Goal: Answer question/provide support: Share knowledge or assist other users

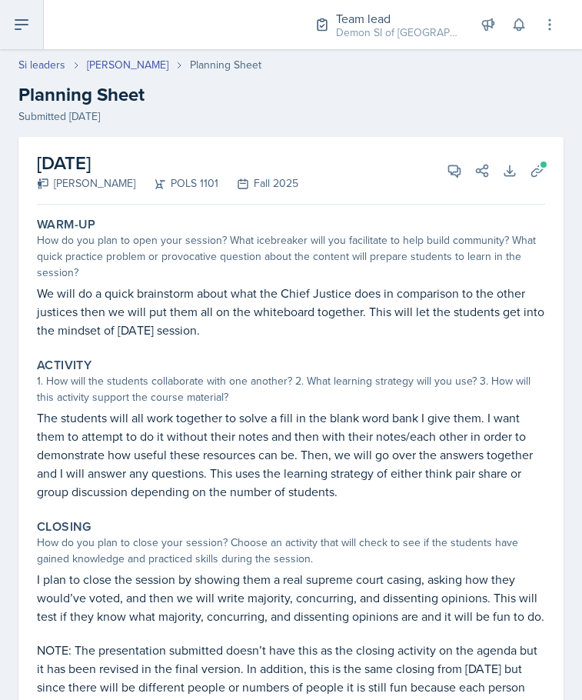
click at [35, 31] on button at bounding box center [22, 24] width 44 height 49
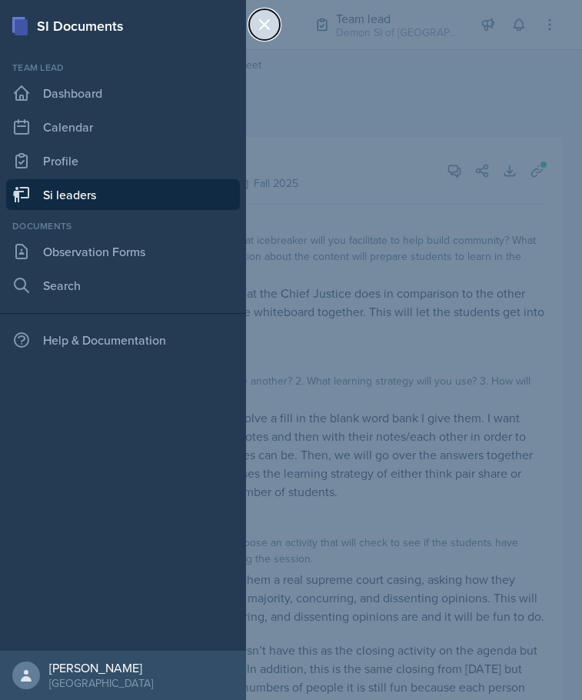
drag, startPoint x: 278, startPoint y: 22, endPoint x: 269, endPoint y: 33, distance: 14.8
click at [278, 22] on button at bounding box center [264, 24] width 31 height 31
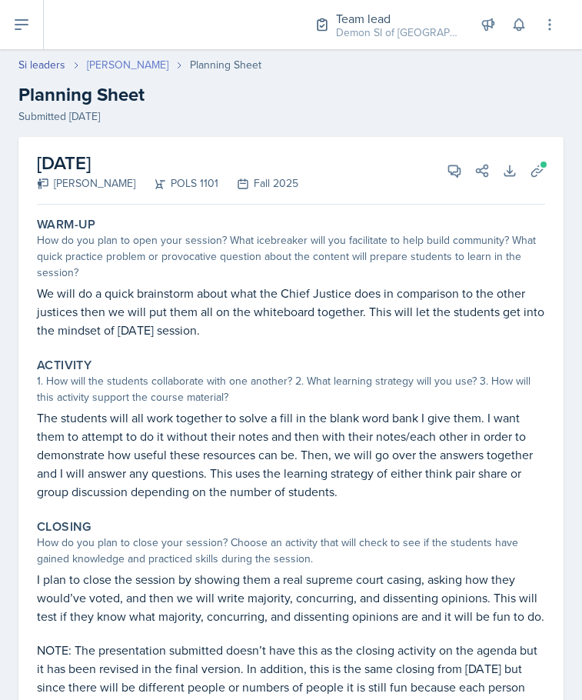
click at [105, 65] on link "[PERSON_NAME]" at bounding box center [128, 65] width 82 height 16
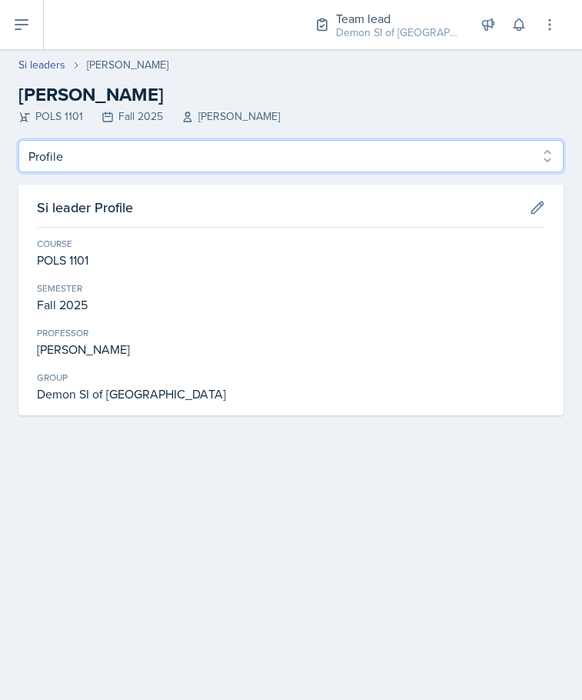
click at [180, 165] on select "Profile Planning Sheets Observation Forms Uploads" at bounding box center [290, 156] width 545 height 32
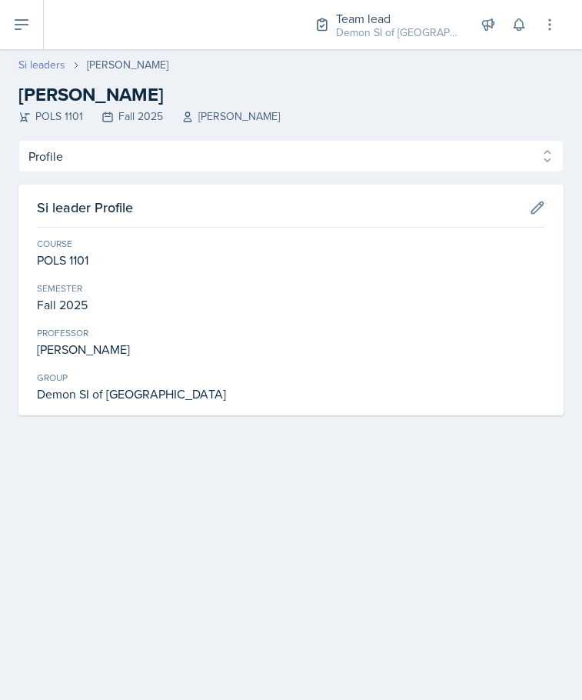
click at [49, 64] on link "Si leaders" at bounding box center [41, 65] width 47 height 16
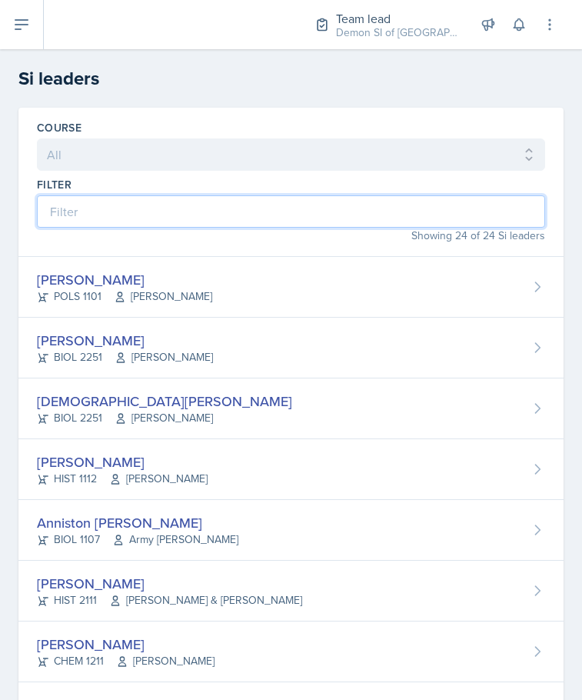
click at [115, 211] on input at bounding box center [291, 211] width 508 height 32
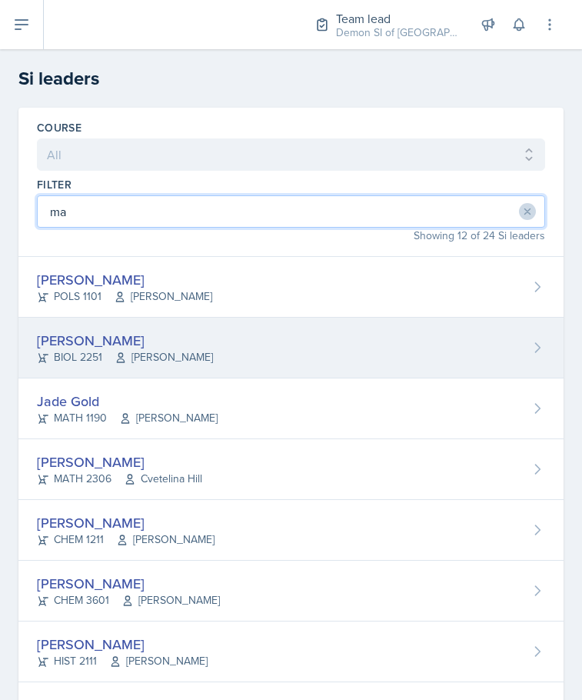
type input "ma"
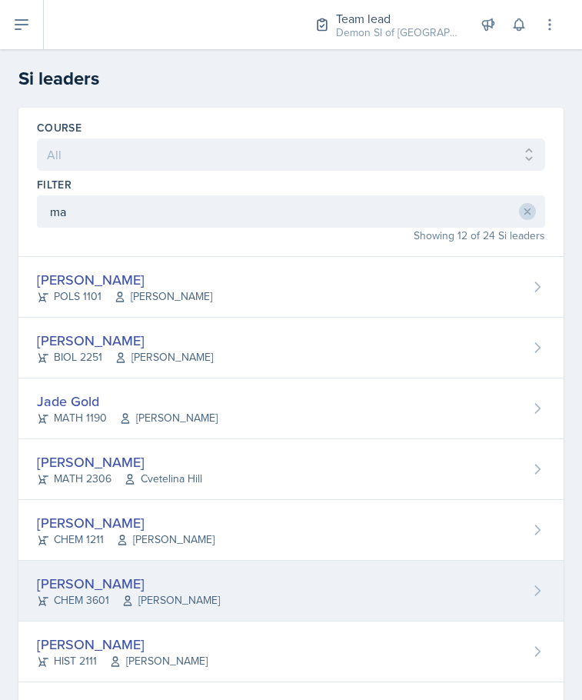
drag, startPoint x: 122, startPoint y: 377, endPoint x: 216, endPoint y: 609, distance: 250.4
click at [216, 609] on div "[PERSON_NAME] CHEM 3601 [PERSON_NAME]" at bounding box center [290, 591] width 545 height 61
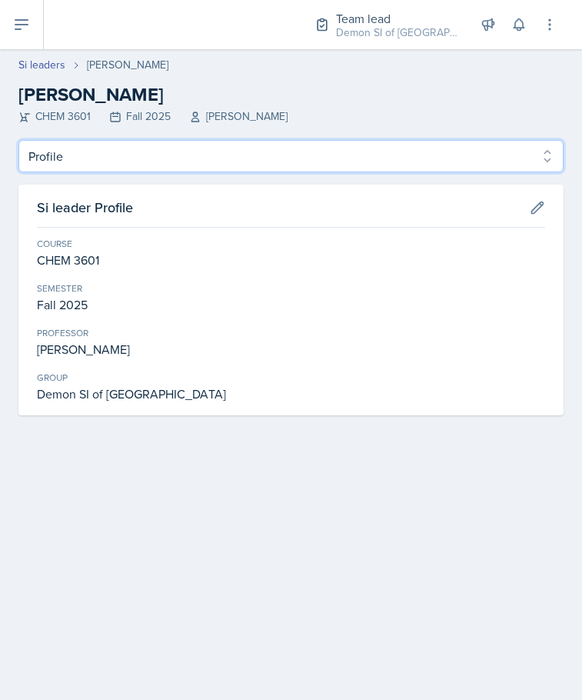
click at [191, 161] on select "Profile Planning Sheets Observation Forms Uploads" at bounding box center [290, 156] width 545 height 32
select select "Planning Sheets"
click at [18, 140] on select "Profile Planning Sheets Observation Forms Uploads" at bounding box center [290, 156] width 545 height 32
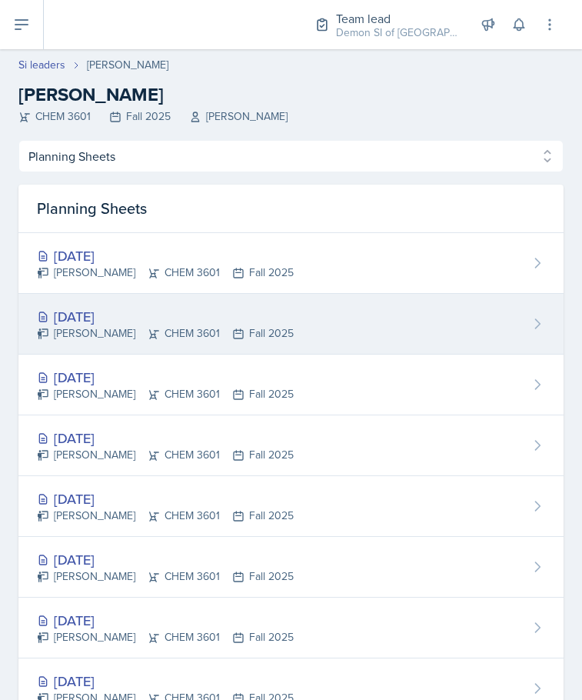
click at [150, 313] on div "[DATE]" at bounding box center [165, 316] width 257 height 21
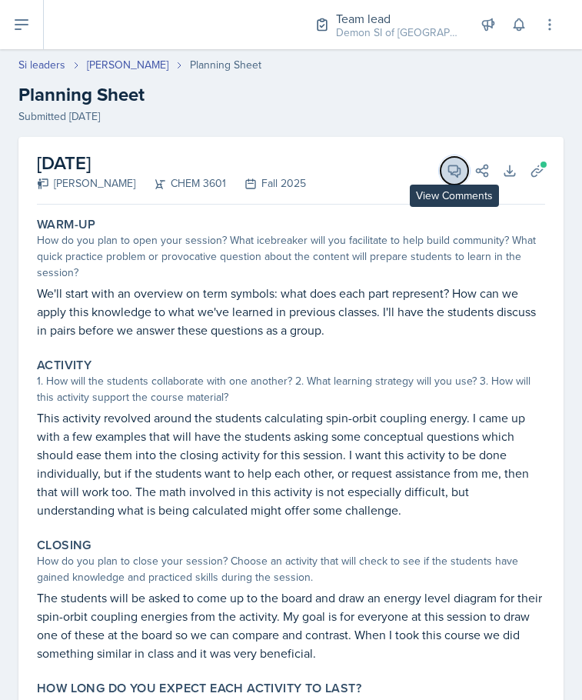
click at [449, 174] on icon at bounding box center [455, 171] width 12 height 12
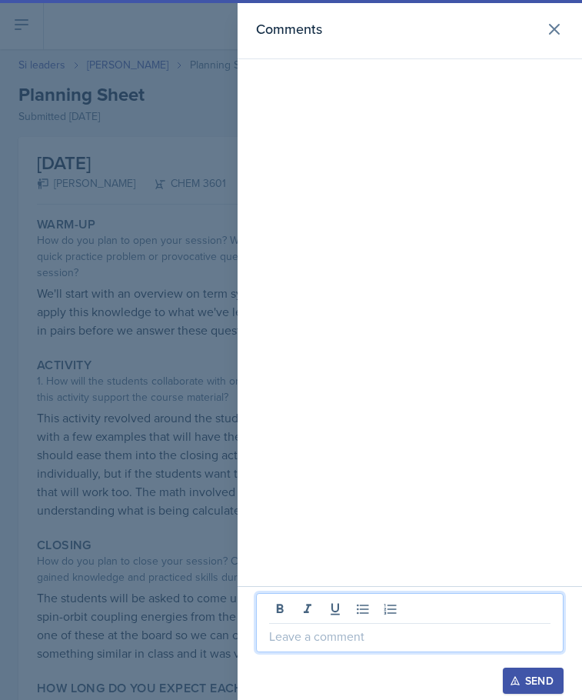
click at [374, 635] on p at bounding box center [409, 636] width 281 height 18
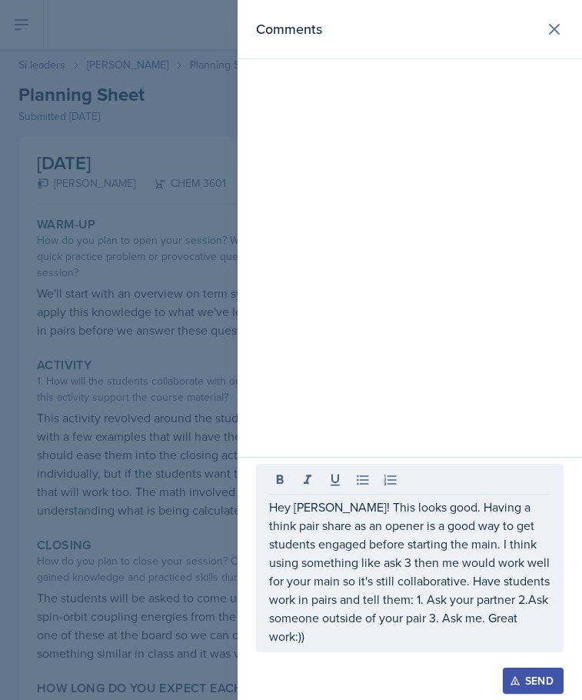
click at [517, 684] on icon "button" at bounding box center [515, 681] width 8 height 8
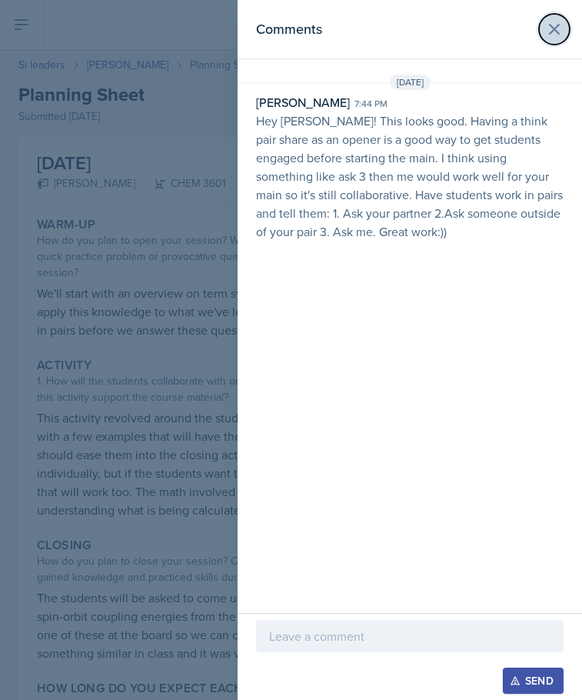
click at [559, 22] on icon at bounding box center [554, 29] width 18 height 18
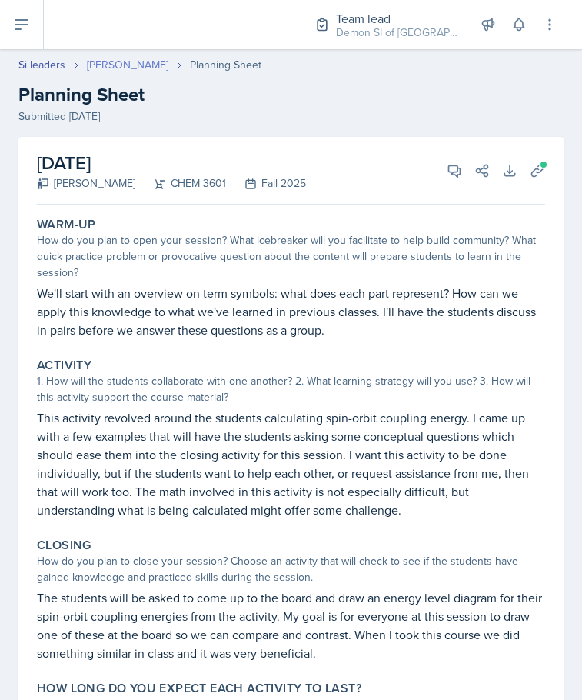
click at [105, 65] on link "[PERSON_NAME]" at bounding box center [128, 65] width 82 height 16
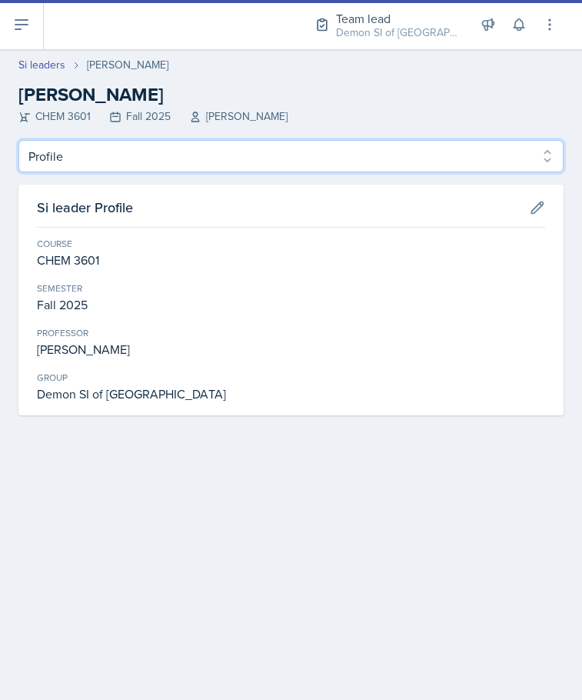
click at [212, 159] on select "Profile Planning Sheets Observation Forms Uploads" at bounding box center [290, 156] width 545 height 32
click at [216, 158] on select "Profile Planning Sheets Observation Forms Uploads" at bounding box center [290, 156] width 545 height 32
click at [218, 151] on select "Profile Planning Sheets Observation Forms Uploads" at bounding box center [290, 156] width 545 height 32
select select "Planning Sheets"
click at [18, 140] on select "Profile Planning Sheets Observation Forms Uploads" at bounding box center [290, 156] width 545 height 32
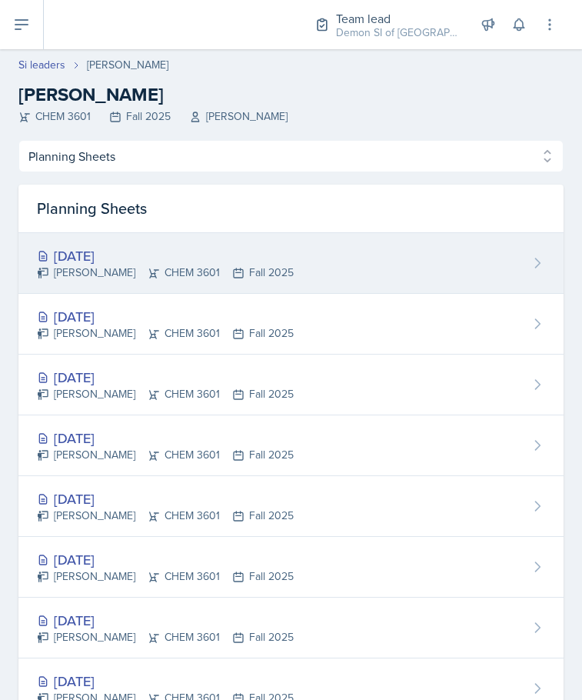
click at [185, 269] on div "[PERSON_NAME] CHEM 3601 Fall 2025" at bounding box center [165, 273] width 257 height 16
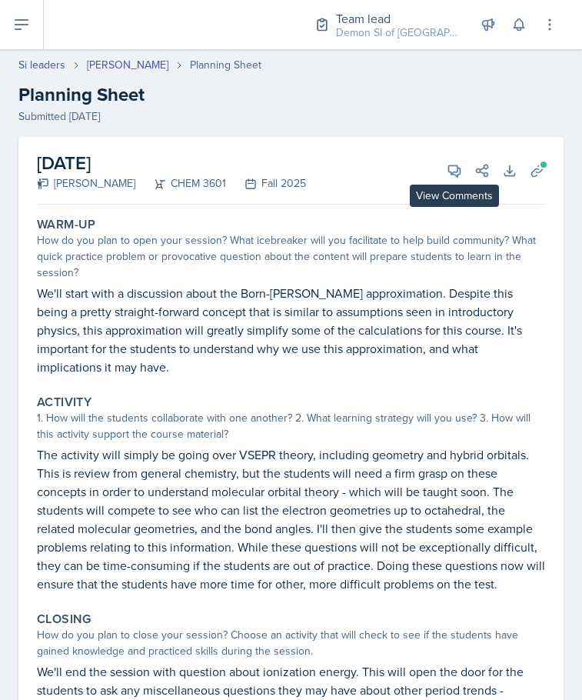
click at [431, 179] on div "[DATE] [PERSON_NAME] CHEM 3601 Fall 2025 View Comments Comments Send Share Down…" at bounding box center [291, 171] width 508 height 68
click at [441, 170] on button "View Comments" at bounding box center [455, 171] width 28 height 28
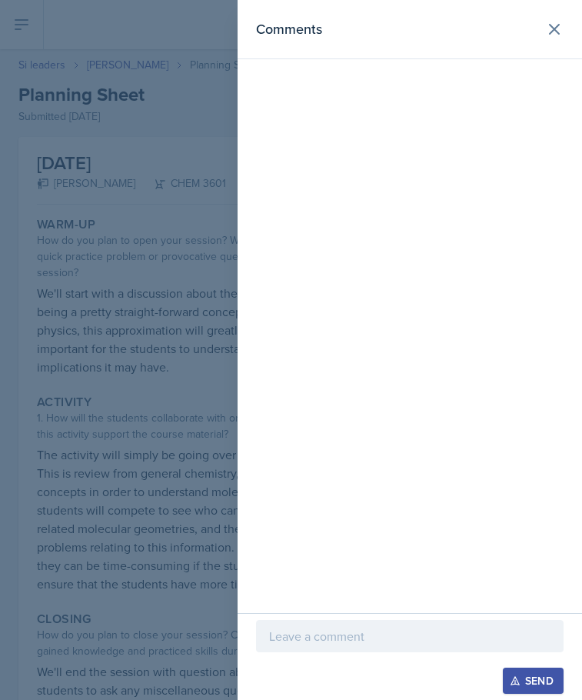
click at [424, 647] on div at bounding box center [410, 636] width 308 height 32
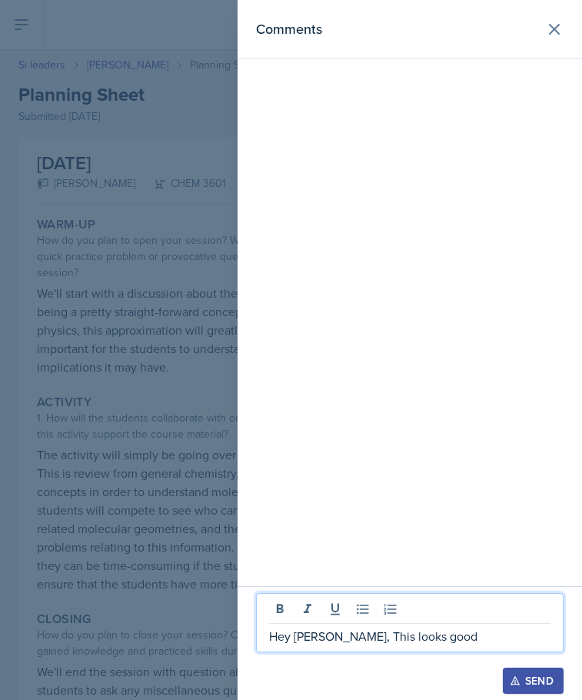
click at [278, 360] on div "Comments" at bounding box center [410, 293] width 344 height 586
click at [331, 641] on p "Hey [PERSON_NAME], This looks good" at bounding box center [409, 636] width 281 height 18
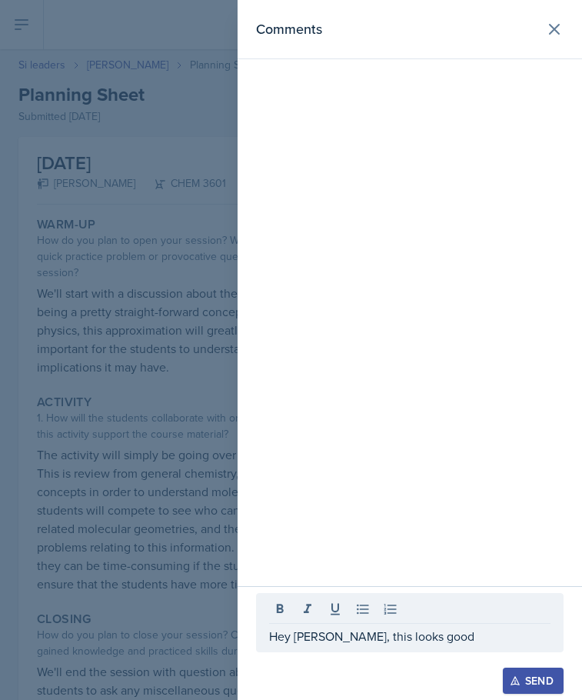
click at [406, 647] on div "Hey [PERSON_NAME], this looks good" at bounding box center [410, 622] width 308 height 59
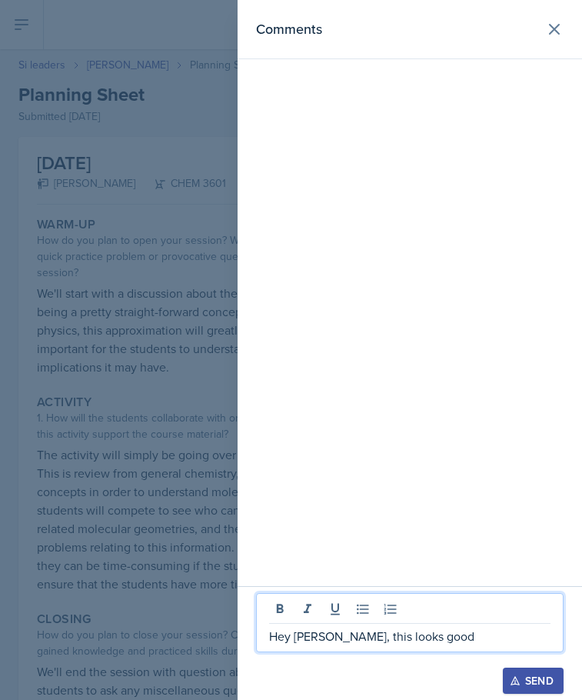
click at [410, 631] on p "Hey [PERSON_NAME], this looks good" at bounding box center [409, 636] width 281 height 18
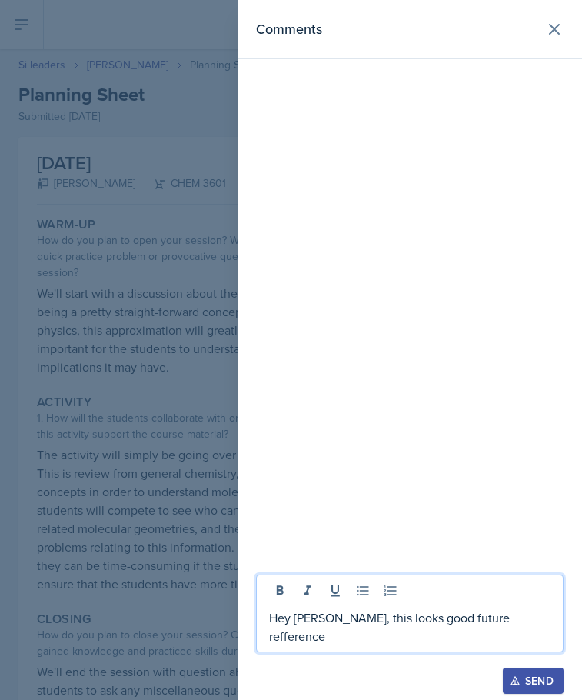
click at [406, 633] on p "Hey [PERSON_NAME], this looks good future refference" at bounding box center [409, 626] width 281 height 37
click at [321, 638] on p "Hey [PERSON_NAME], this looks good future refference" at bounding box center [409, 626] width 281 height 37
click at [404, 637] on p "Hey [PERSON_NAME] this looks good future refference" at bounding box center [409, 626] width 281 height 37
click at [411, 640] on p "Hey [PERSON_NAME] this looks good. future refference" at bounding box center [409, 626] width 281 height 37
click at [532, 634] on p "Hey [PERSON_NAME] this looks good. Future refference" at bounding box center [409, 626] width 281 height 37
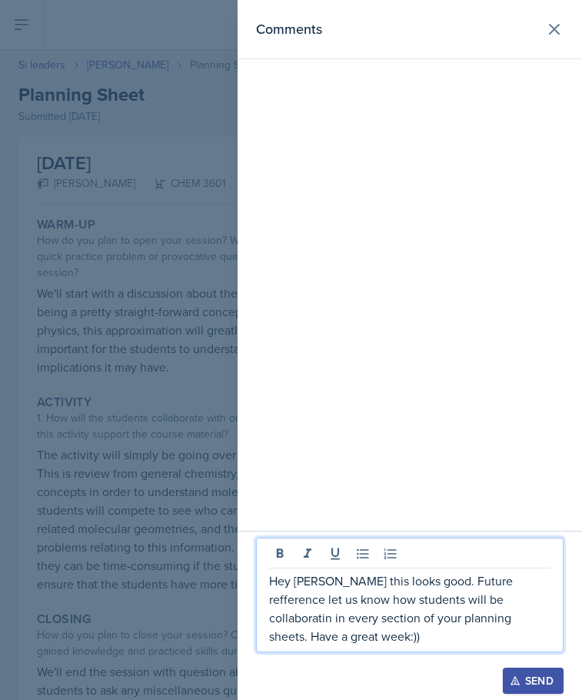
click at [474, 598] on p "Hey [PERSON_NAME] this looks good. Future refference let us know how students w…" at bounding box center [409, 608] width 281 height 74
click at [479, 600] on p "Hey [PERSON_NAME] this looks good. Future refference let us know how students w…" at bounding box center [409, 608] width 281 height 74
click at [467, 584] on p "Hey [PERSON_NAME] this looks good. Future refference let us know how students w…" at bounding box center [409, 608] width 281 height 74
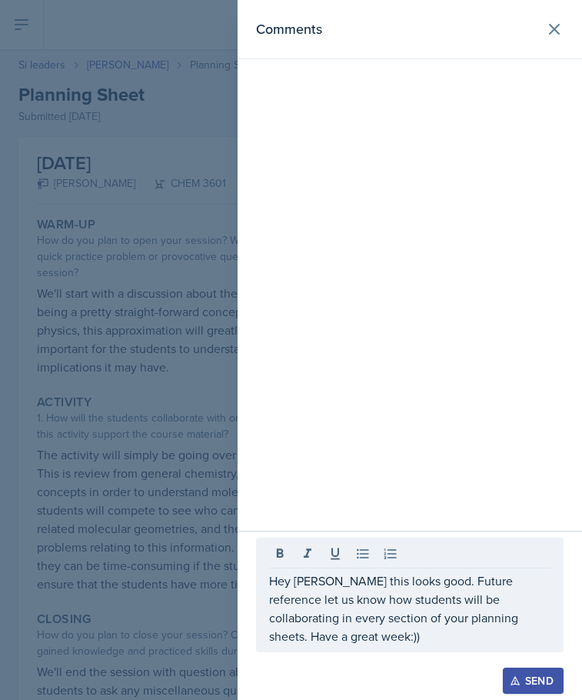
click at [524, 674] on div "Send" at bounding box center [533, 680] width 41 height 12
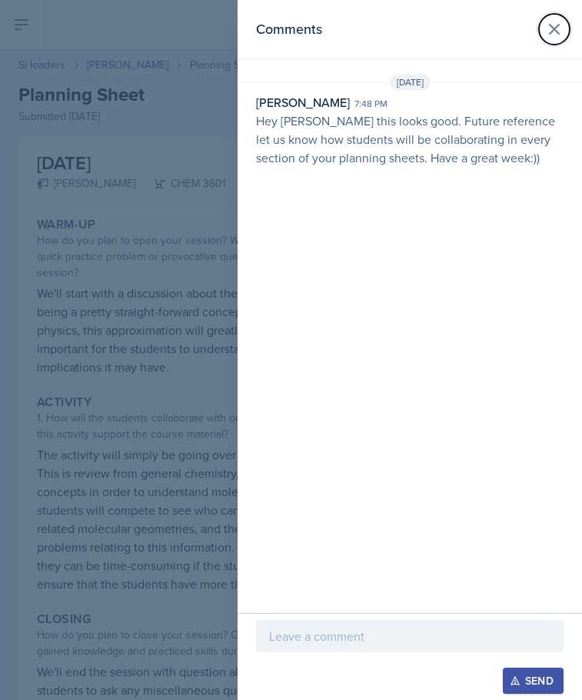
drag, startPoint x: 550, startPoint y: 25, endPoint x: 514, endPoint y: 45, distance: 41.3
click at [550, 25] on icon at bounding box center [554, 29] width 9 height 9
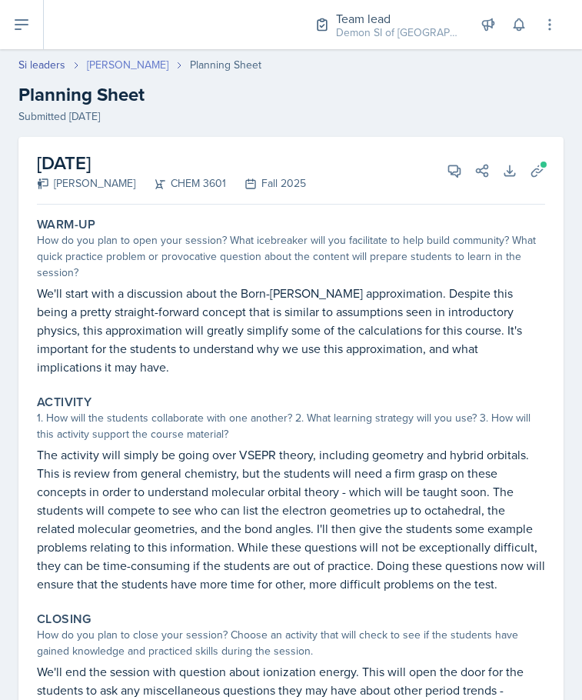
click at [98, 62] on link "[PERSON_NAME]" at bounding box center [128, 65] width 82 height 16
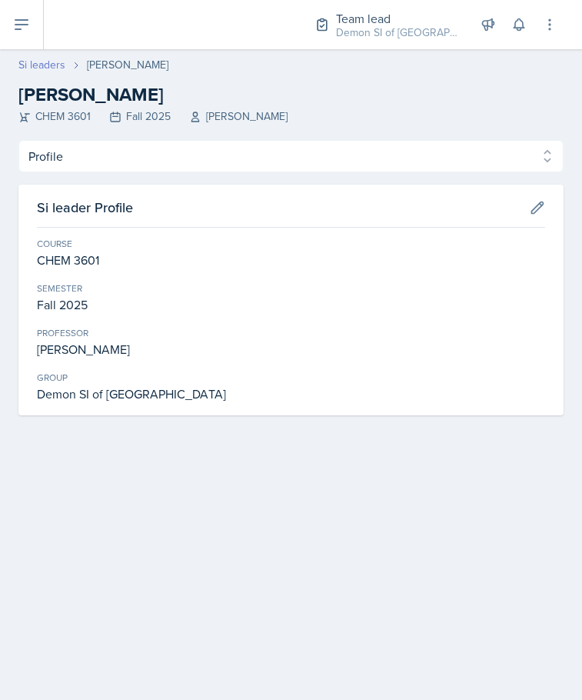
click at [46, 58] on link "Si leaders" at bounding box center [41, 65] width 47 height 16
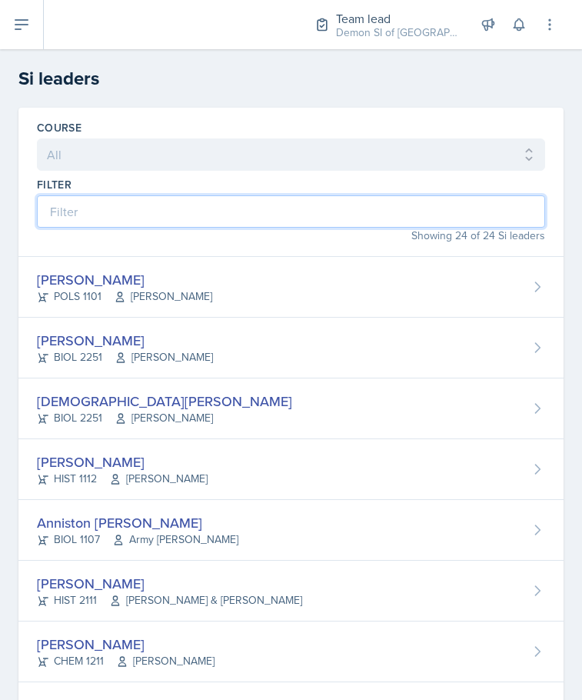
click at [164, 213] on input at bounding box center [291, 211] width 508 height 32
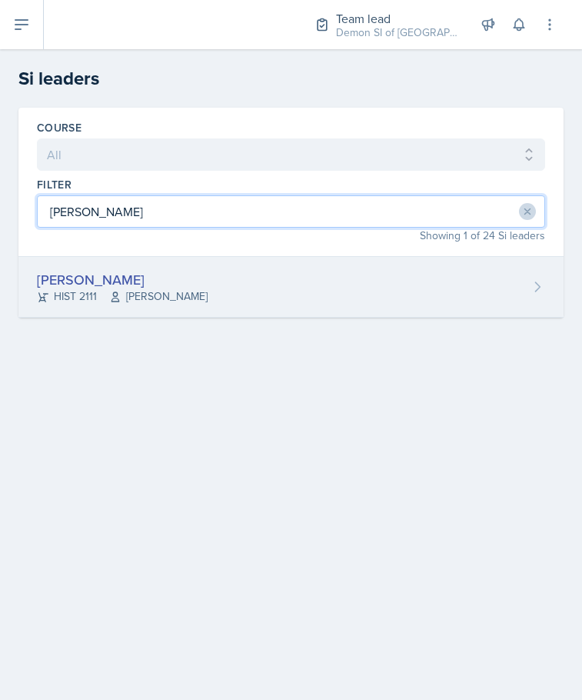
type input "[PERSON_NAME]"
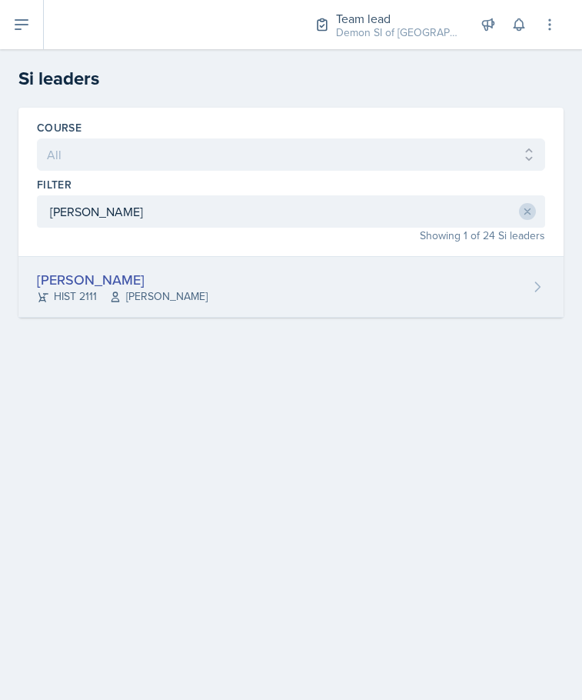
click at [165, 270] on div "[PERSON_NAME]" at bounding box center [122, 279] width 171 height 21
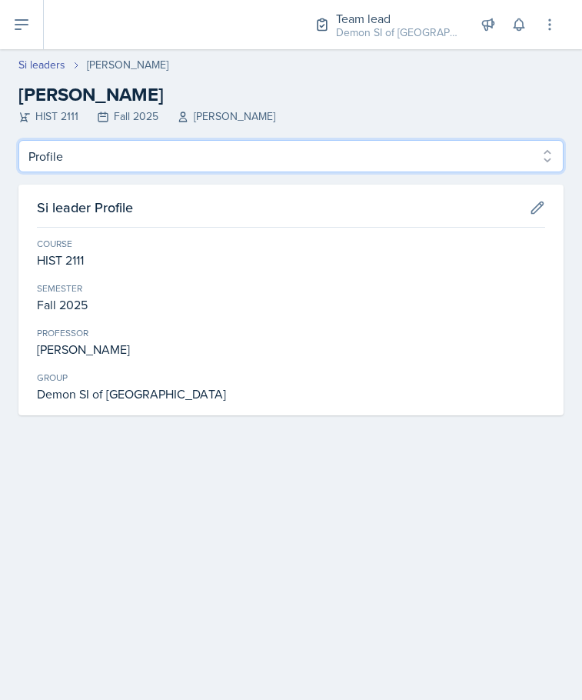
click at [154, 154] on select "Profile Planning Sheets Observation Forms Uploads" at bounding box center [290, 156] width 545 height 32
select select "Planning Sheets"
click at [18, 140] on select "Profile Planning Sheets Observation Forms Uploads" at bounding box center [290, 156] width 545 height 32
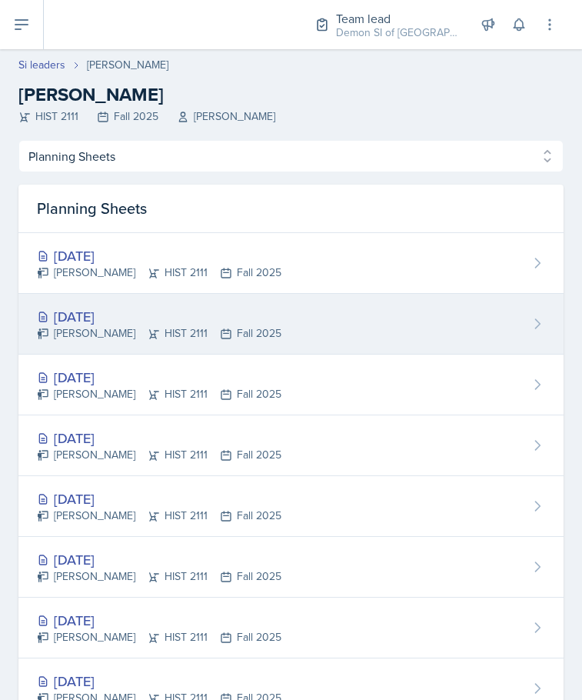
click at [149, 303] on div "[DATE] [PERSON_NAME] HIST 2111 Fall 2025" at bounding box center [290, 324] width 545 height 61
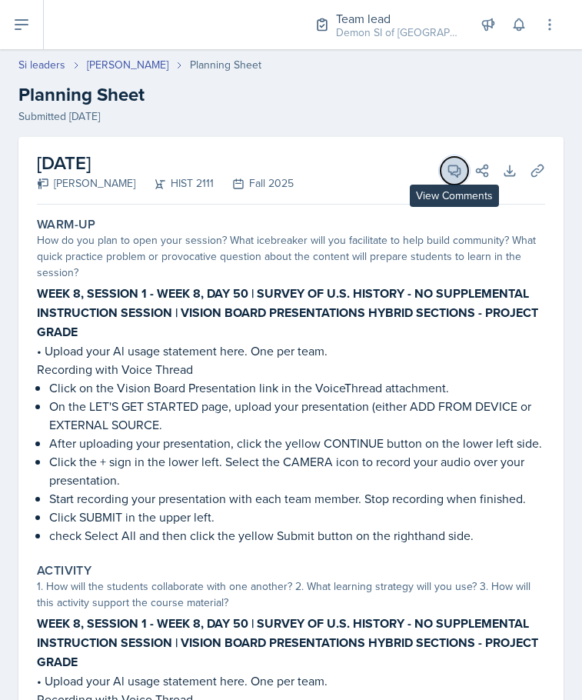
click at [447, 169] on icon at bounding box center [454, 170] width 15 height 15
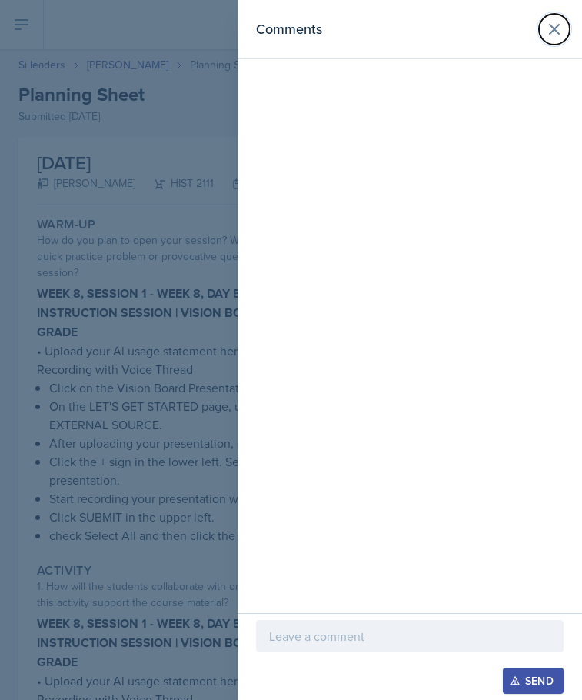
click at [552, 29] on icon at bounding box center [554, 29] width 18 height 18
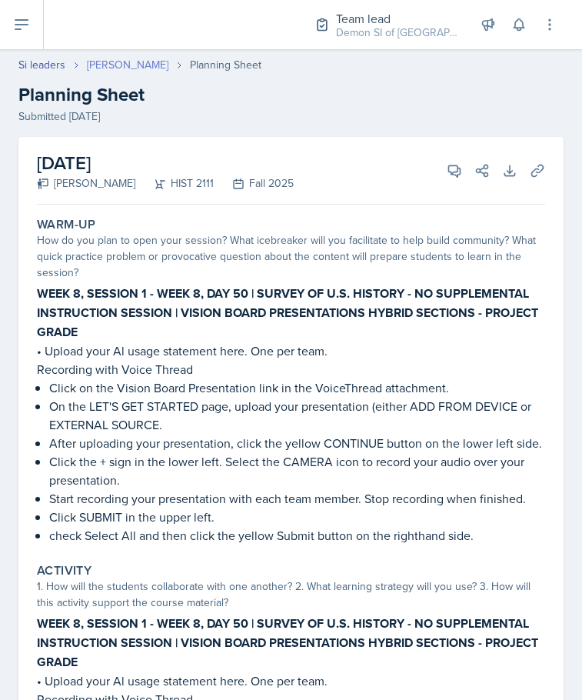
click at [98, 62] on link "[PERSON_NAME]" at bounding box center [128, 65] width 82 height 16
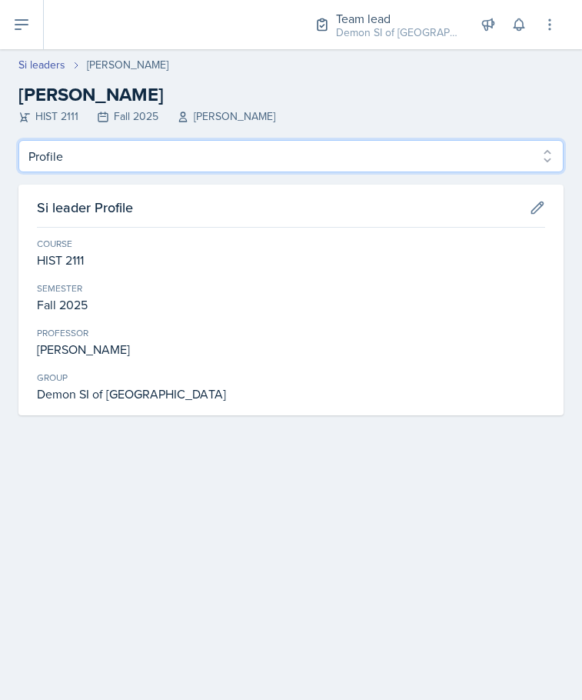
click at [214, 156] on select "Profile Planning Sheets Observation Forms Uploads" at bounding box center [290, 156] width 545 height 32
select select "Planning Sheets"
click at [18, 140] on select "Profile Planning Sheets Observation Forms Uploads" at bounding box center [290, 156] width 545 height 32
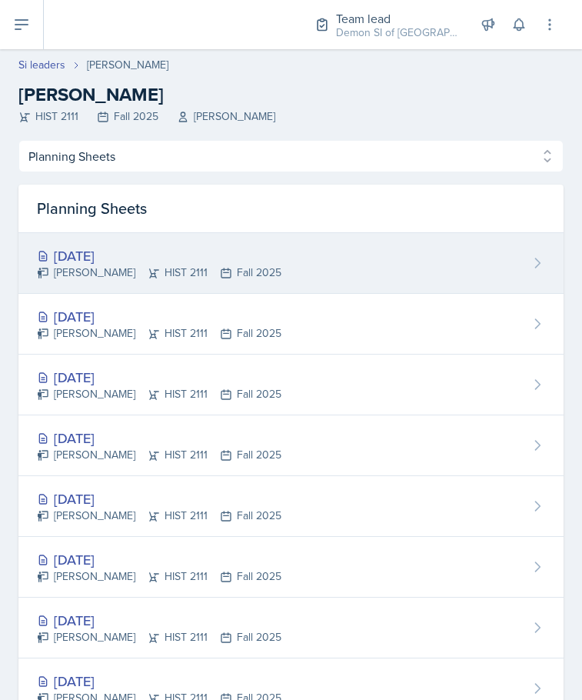
click at [159, 245] on div "[DATE]" at bounding box center [159, 255] width 245 height 21
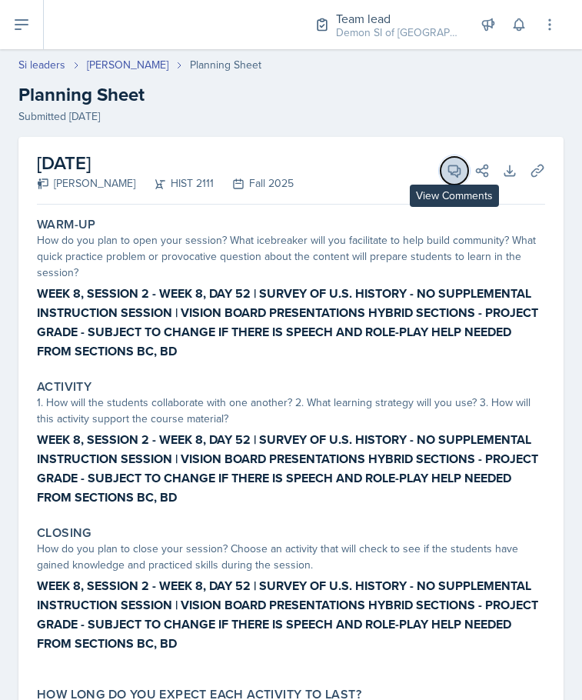
click at [447, 165] on icon at bounding box center [454, 170] width 15 height 15
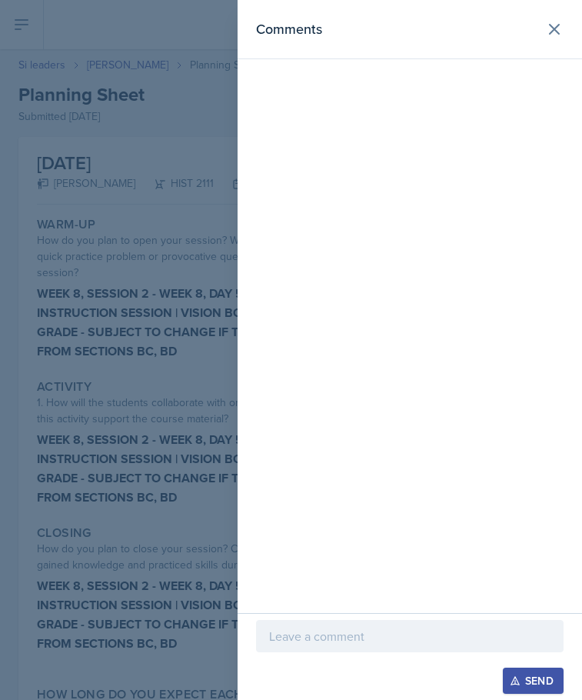
click at [349, 644] on p at bounding box center [409, 636] width 281 height 18
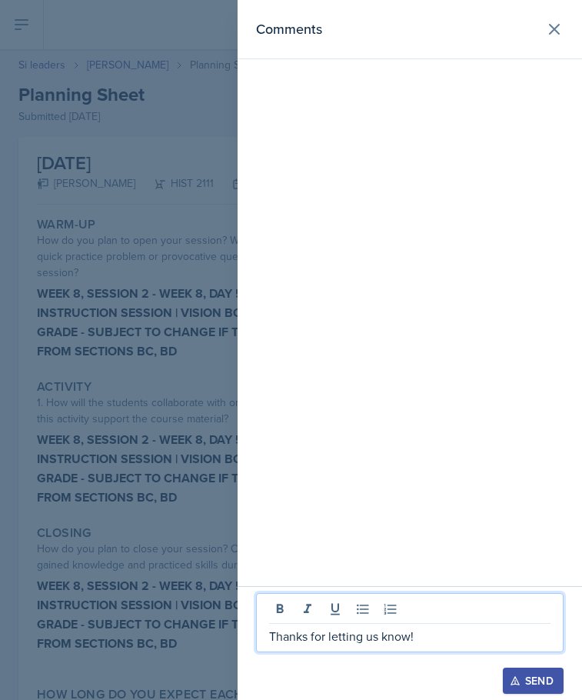
click at [521, 686] on div "Send" at bounding box center [533, 680] width 41 height 12
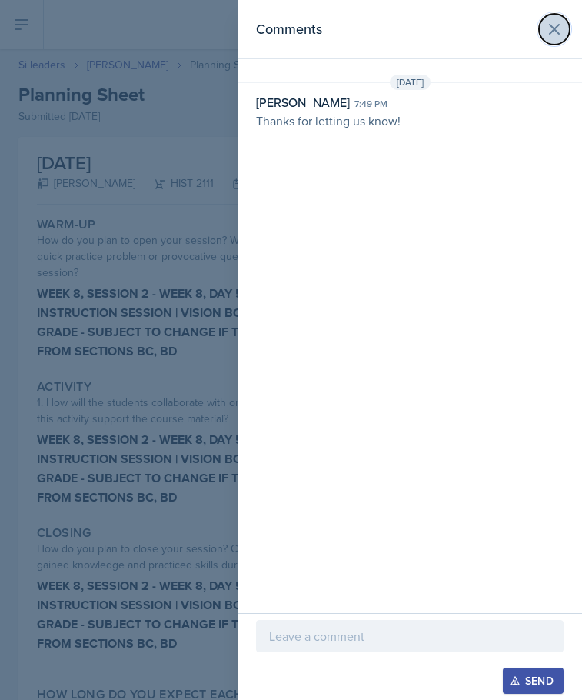
click at [551, 28] on icon at bounding box center [554, 29] width 18 height 18
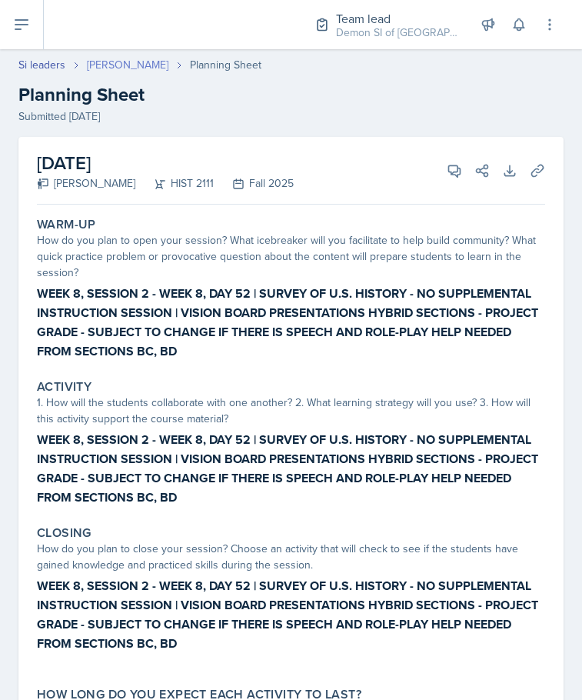
click at [131, 65] on link "[PERSON_NAME]" at bounding box center [128, 65] width 82 height 16
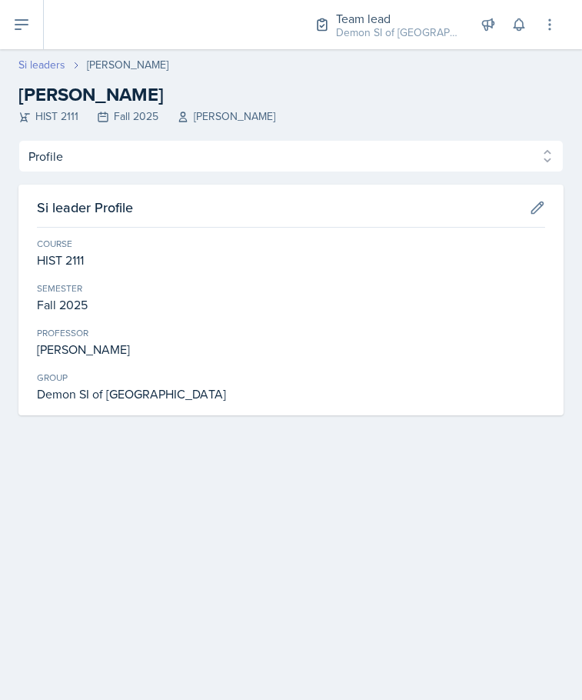
click at [42, 61] on link "Si leaders" at bounding box center [41, 65] width 47 height 16
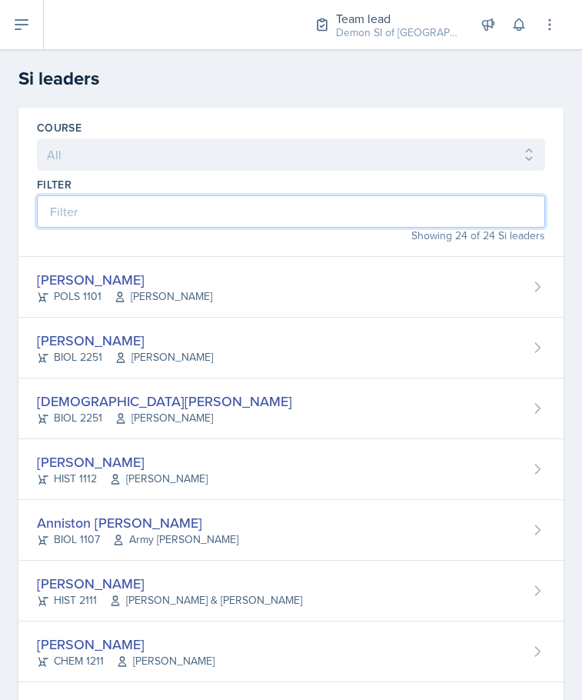
click at [169, 212] on input at bounding box center [291, 211] width 508 height 32
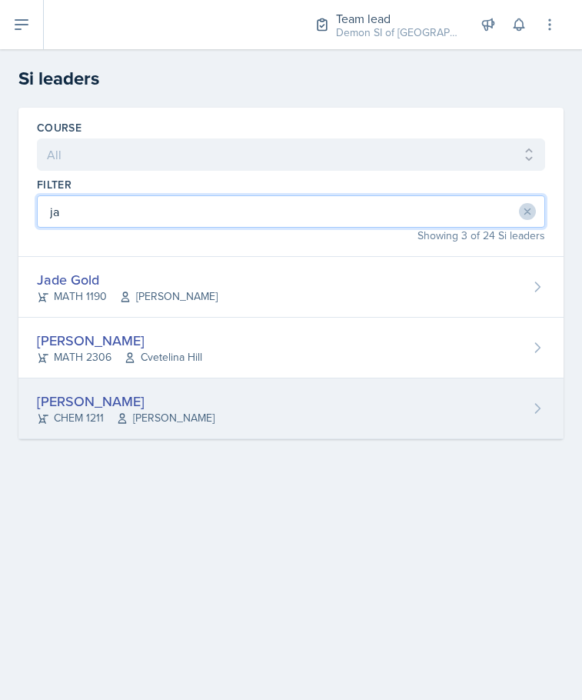
type input "ja"
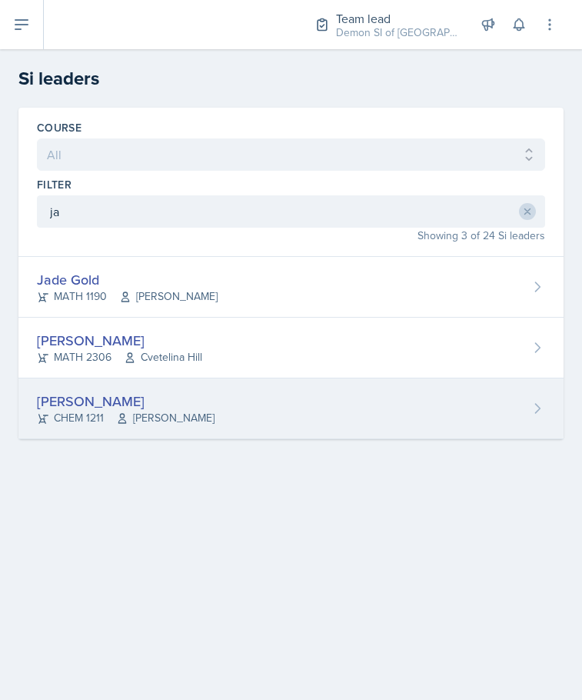
click at [102, 383] on div "[PERSON_NAME] CHEM 1211 [PERSON_NAME]" at bounding box center [290, 408] width 545 height 61
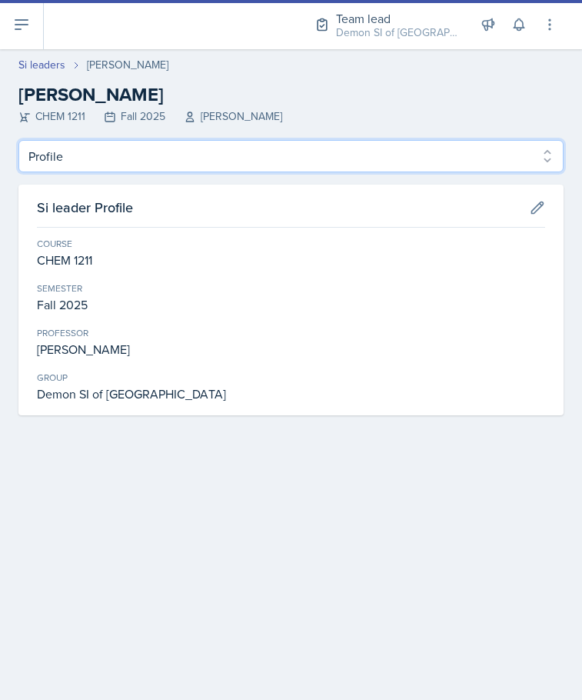
click at [483, 158] on select "Profile Planning Sheets Observation Forms Uploads" at bounding box center [290, 156] width 545 height 32
select select "Planning Sheets"
click at [18, 140] on select "Profile Planning Sheets Observation Forms Uploads" at bounding box center [290, 156] width 545 height 32
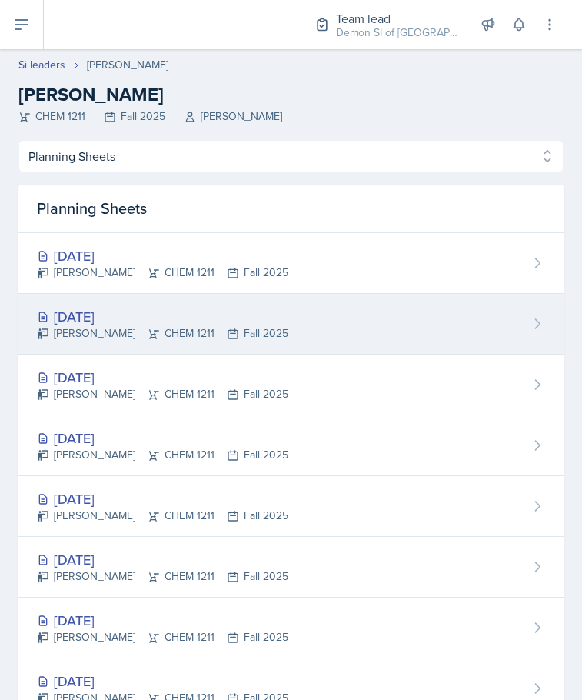
click at [318, 308] on div "[DATE] [PERSON_NAME] CHEM 1211 Fall 2025" at bounding box center [290, 324] width 545 height 61
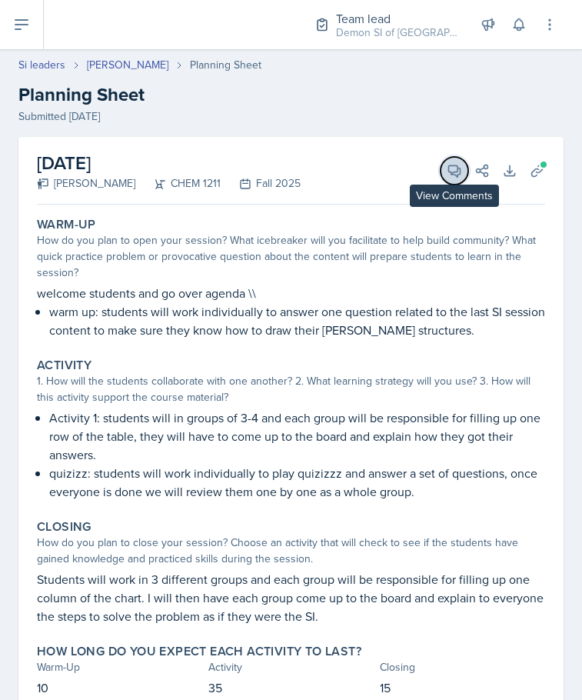
click at [441, 183] on button "View Comments" at bounding box center [455, 171] width 28 height 28
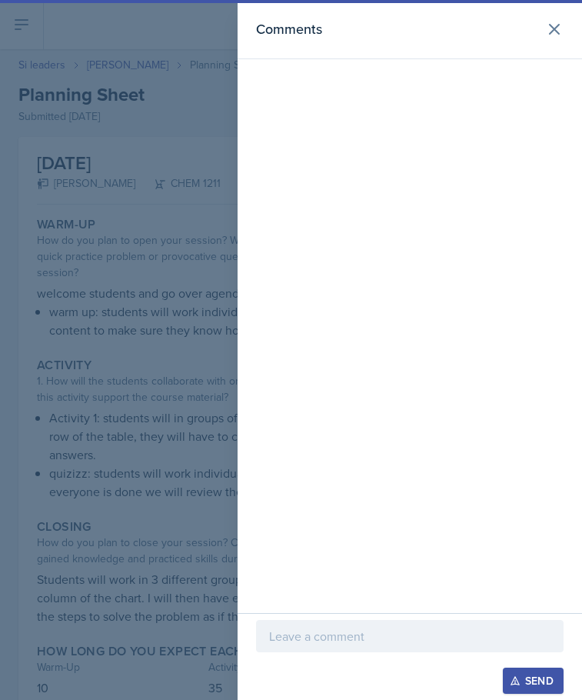
click at [380, 647] on div at bounding box center [410, 636] width 308 height 32
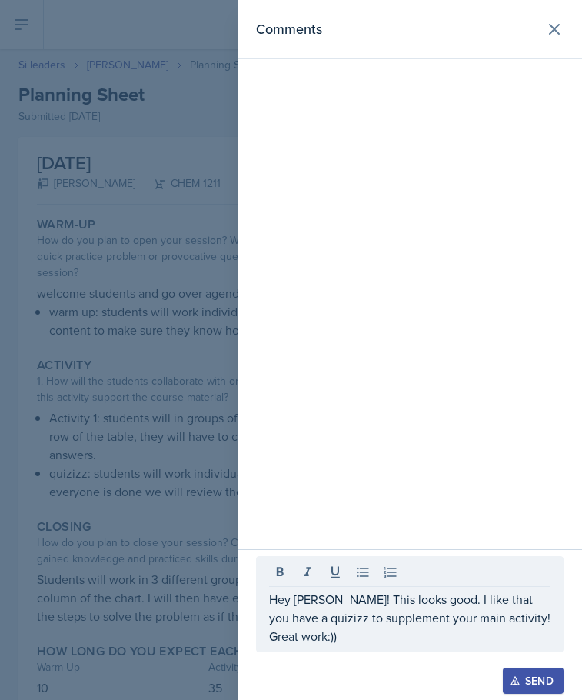
click at [502, 656] on div at bounding box center [410, 659] width 308 height 15
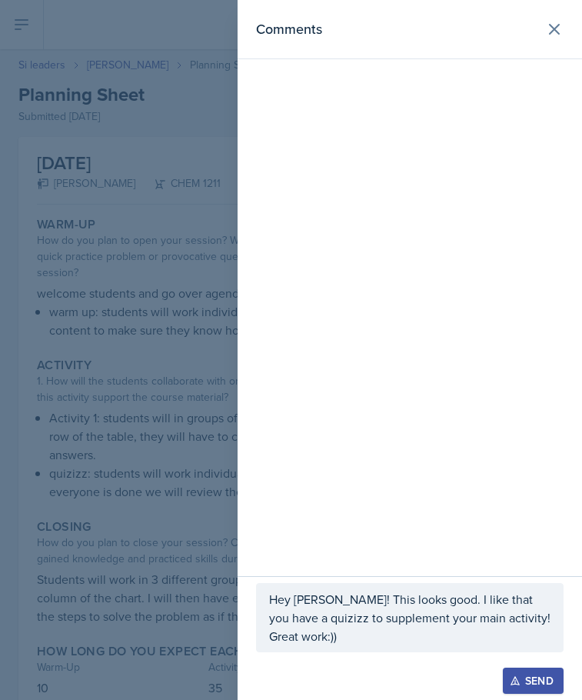
click at [511, 673] on button "Send" at bounding box center [533, 680] width 61 height 26
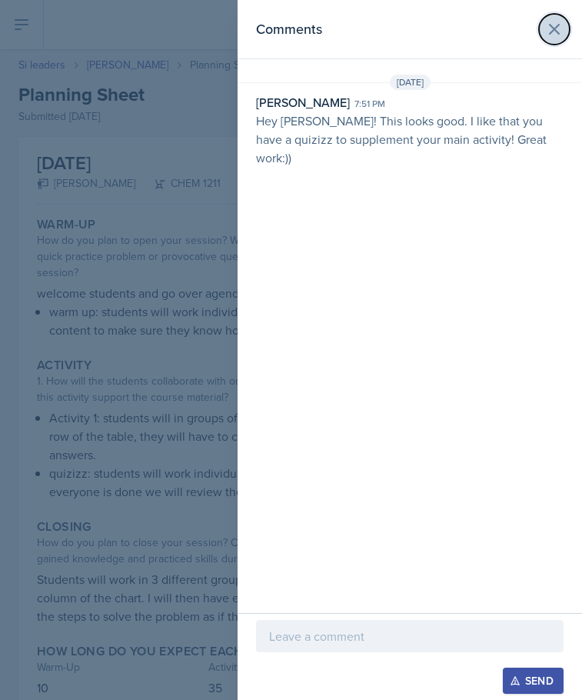
click at [541, 33] on button at bounding box center [554, 29] width 31 height 31
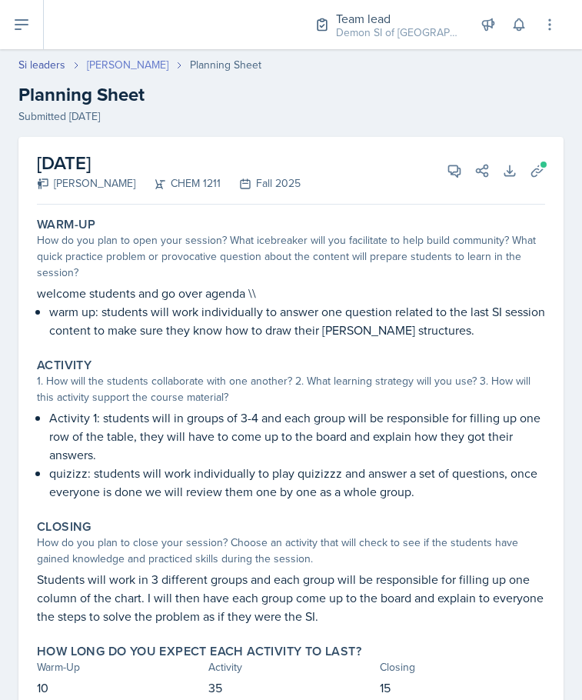
click at [149, 64] on link "[PERSON_NAME]" at bounding box center [128, 65] width 82 height 16
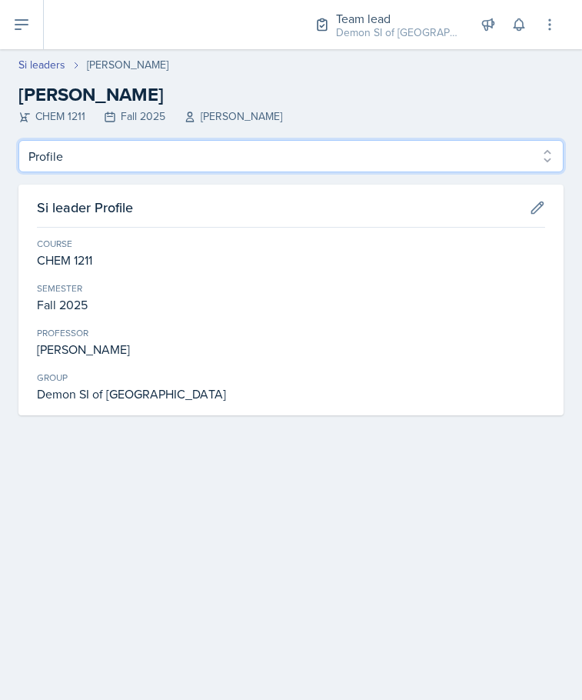
click at [208, 158] on select "Profile Planning Sheets Observation Forms Uploads" at bounding box center [290, 156] width 545 height 32
select select "Planning Sheets"
click at [18, 140] on select "Profile Planning Sheets Observation Forms Uploads" at bounding box center [290, 156] width 545 height 32
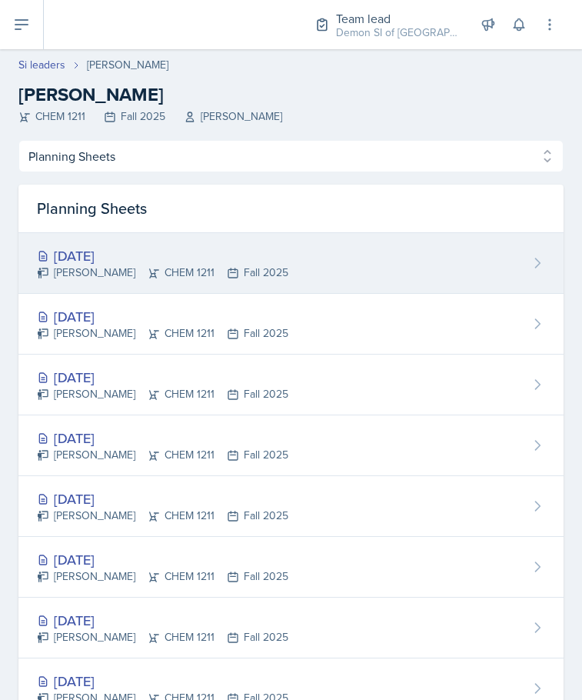
click at [179, 251] on div "[DATE]" at bounding box center [162, 255] width 251 height 21
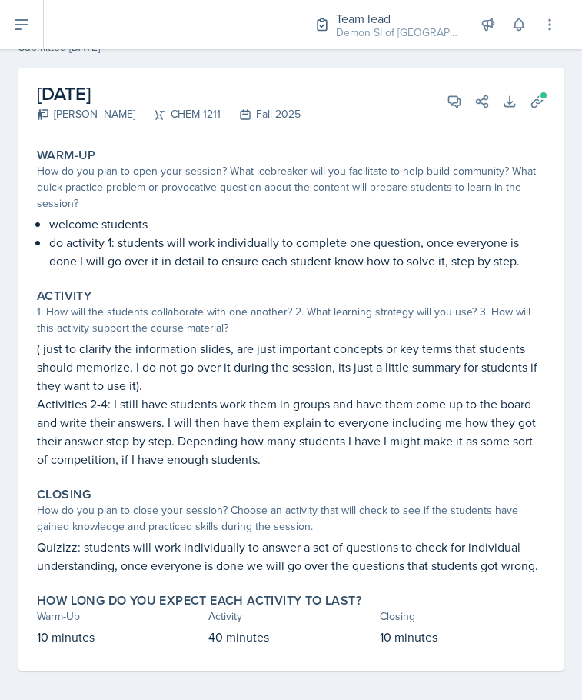
scroll to position [77, 0]
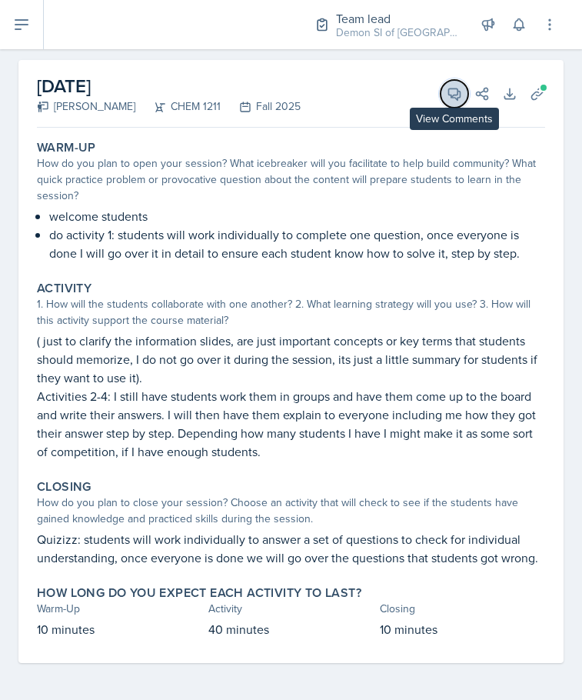
click at [447, 87] on icon at bounding box center [454, 93] width 15 height 15
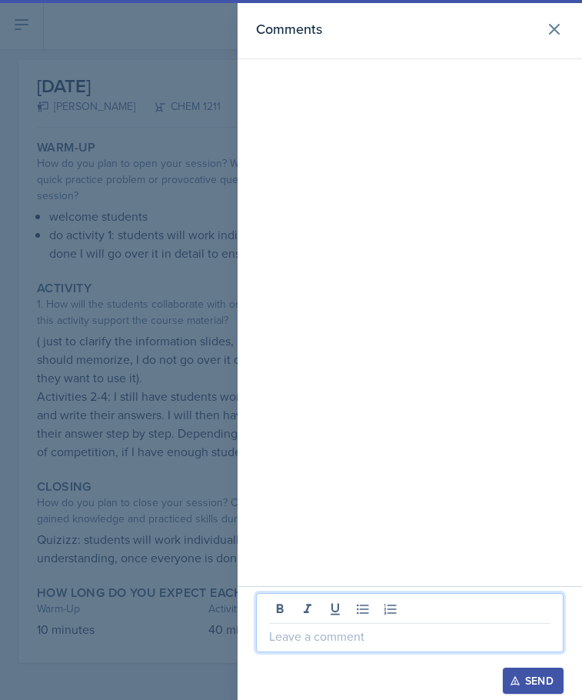
click at [335, 634] on p at bounding box center [409, 636] width 281 height 18
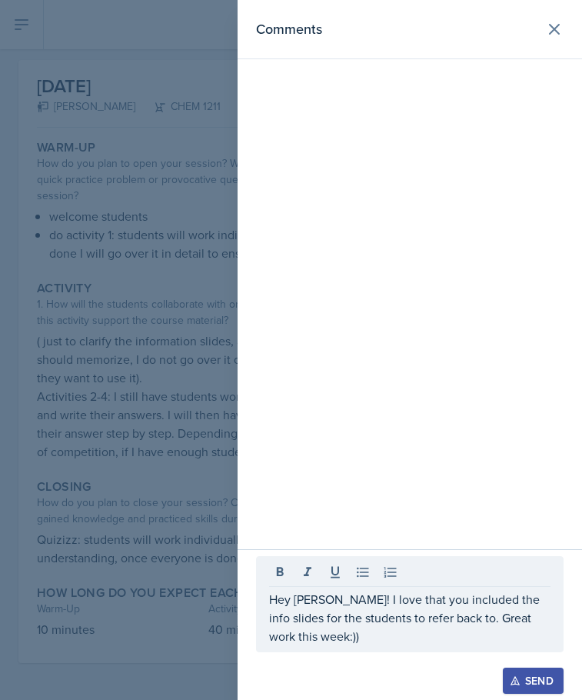
drag, startPoint x: 115, startPoint y: 211, endPoint x: 363, endPoint y: 643, distance: 498.0
click at [365, 648] on div "Hey [PERSON_NAME]! I love that you included the info slides for the students to…" at bounding box center [410, 604] width 308 height 96
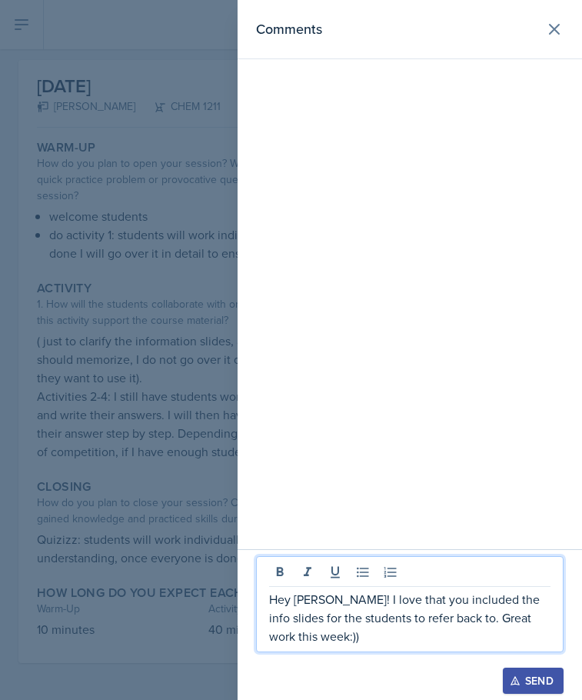
click at [357, 634] on p "Hey [PERSON_NAME]! I love that you included the info slides for the students to…" at bounding box center [409, 617] width 281 height 55
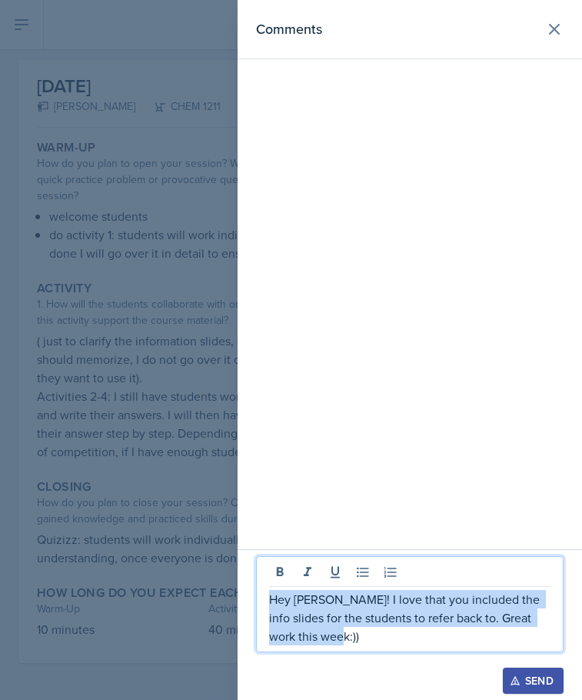
drag, startPoint x: 332, startPoint y: 636, endPoint x: 261, endPoint y: 594, distance: 82.4
click at [261, 594] on div "Hey [PERSON_NAME]! I love that you included the info slides for the students to…" at bounding box center [410, 604] width 308 height 96
copy p "Hey [PERSON_NAME]! I love that you included the info slides for the students to…"
click at [520, 685] on icon "button" at bounding box center [515, 680] width 11 height 11
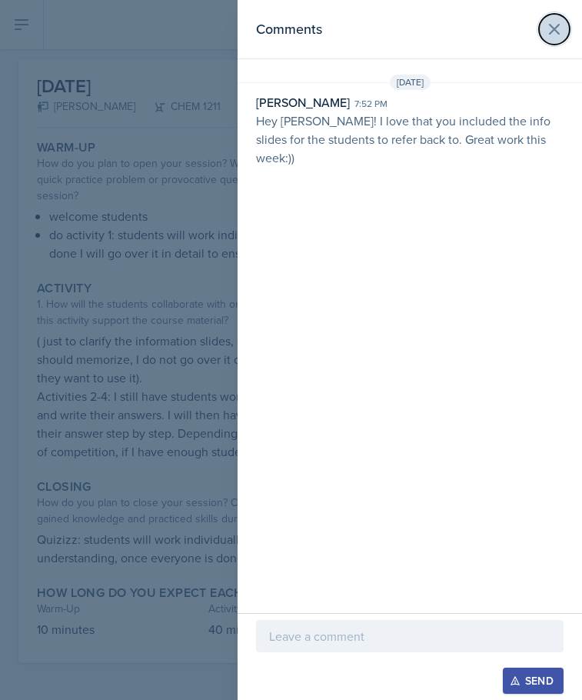
click at [548, 30] on icon at bounding box center [554, 29] width 18 height 18
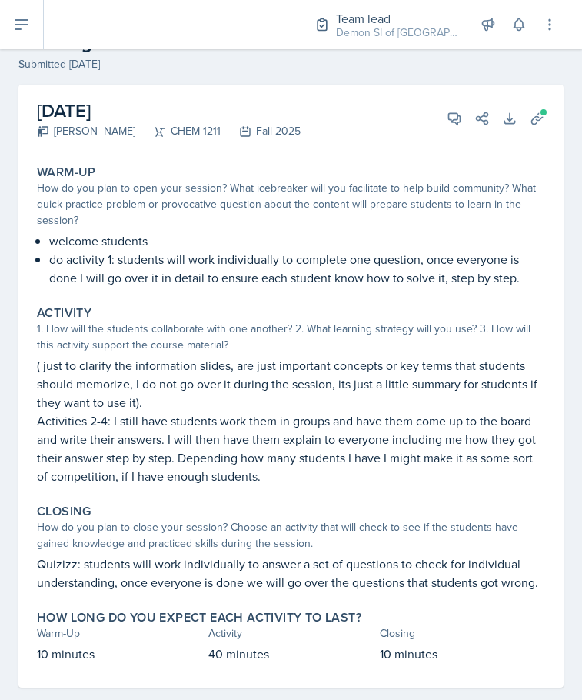
scroll to position [0, 0]
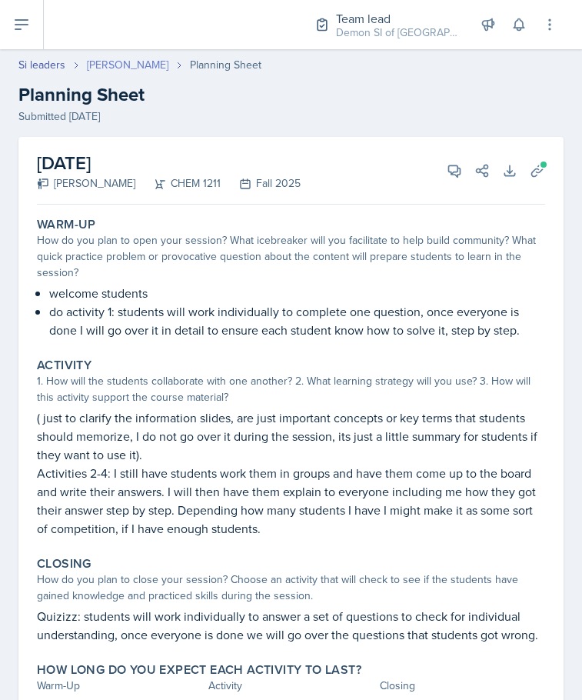
click at [98, 62] on link "[PERSON_NAME]" at bounding box center [128, 65] width 82 height 16
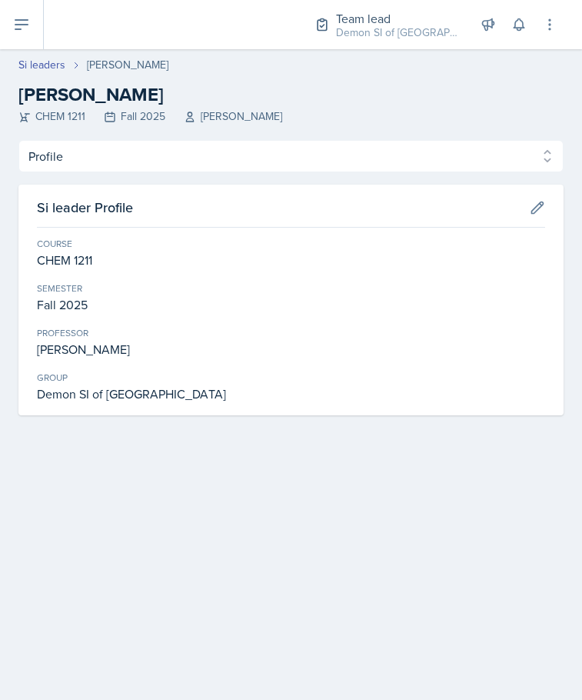
click at [93, 61] on div "[PERSON_NAME]" at bounding box center [128, 65] width 82 height 16
click at [59, 69] on link "Si leaders" at bounding box center [41, 65] width 47 height 16
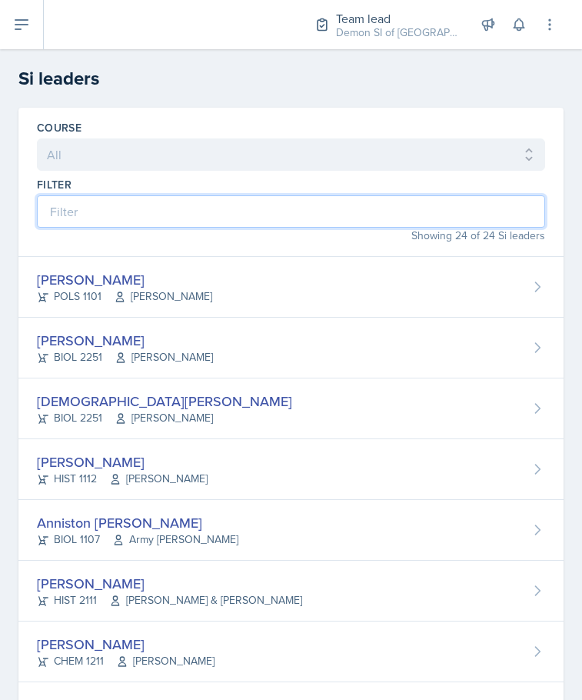
click at [191, 218] on input at bounding box center [291, 211] width 508 height 32
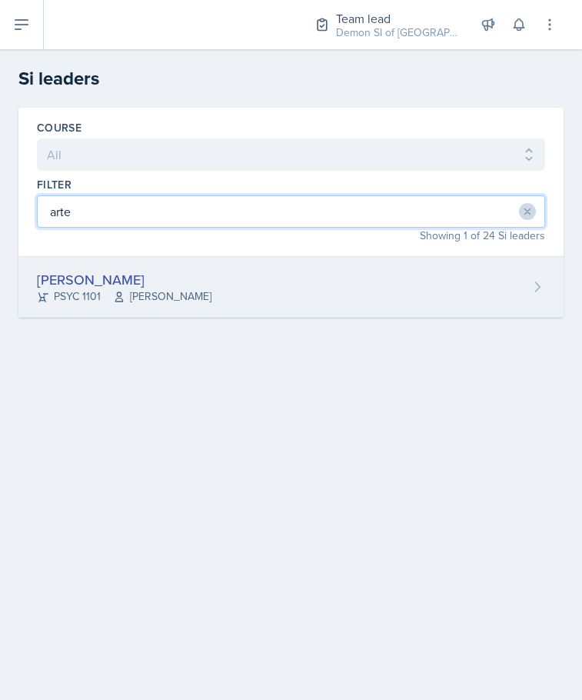
type input "arte"
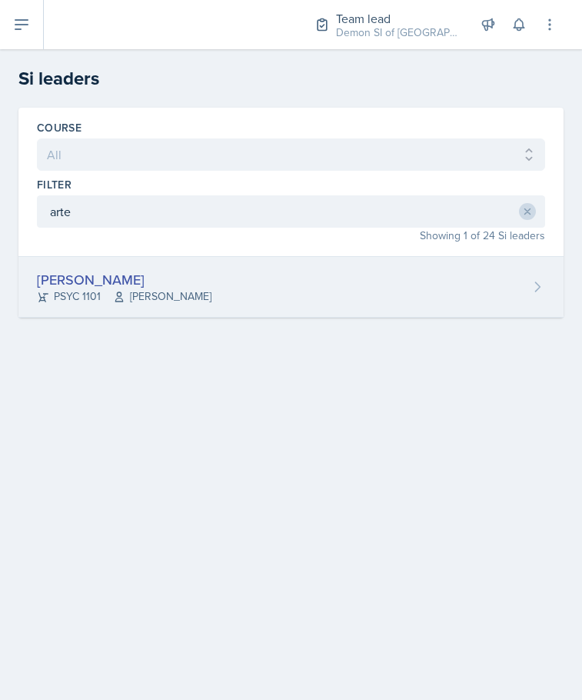
click at [350, 281] on div "[PERSON_NAME] PSYC 1101 [PERSON_NAME]" at bounding box center [290, 287] width 545 height 61
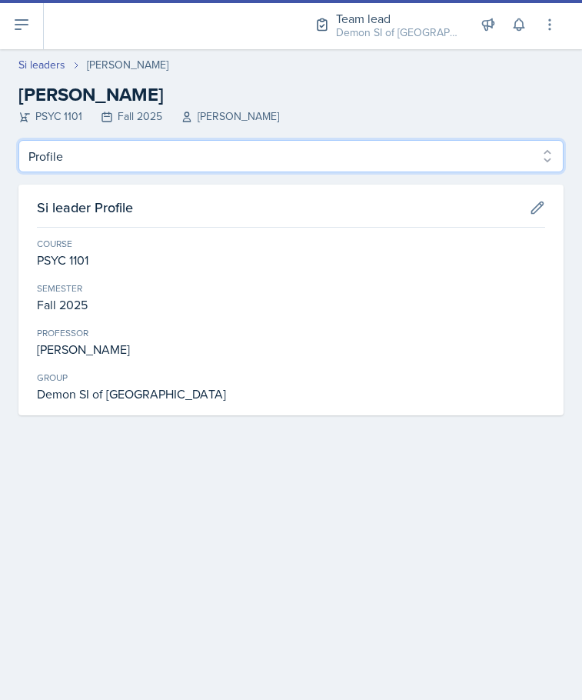
click at [304, 154] on select "Profile Planning Sheets Observation Forms Uploads" at bounding box center [290, 156] width 545 height 32
select select "Planning Sheets"
click at [18, 140] on select "Profile Planning Sheets Observation Forms Uploads" at bounding box center [290, 156] width 545 height 32
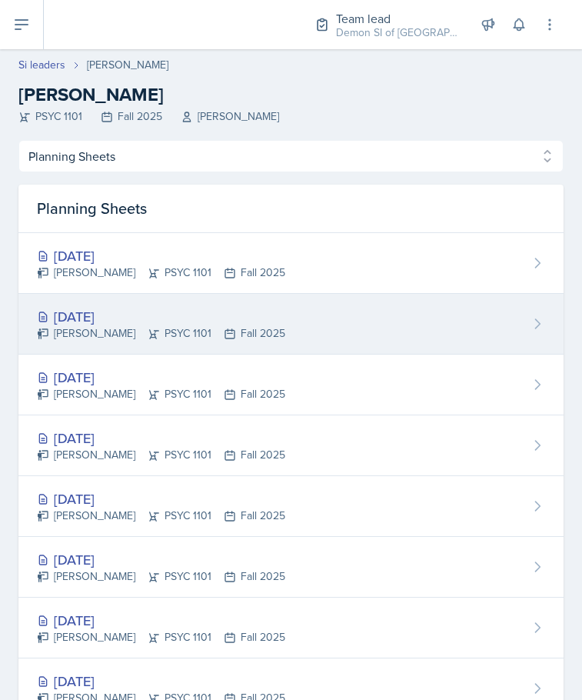
click at [198, 314] on div "[DATE]" at bounding box center [161, 316] width 248 height 21
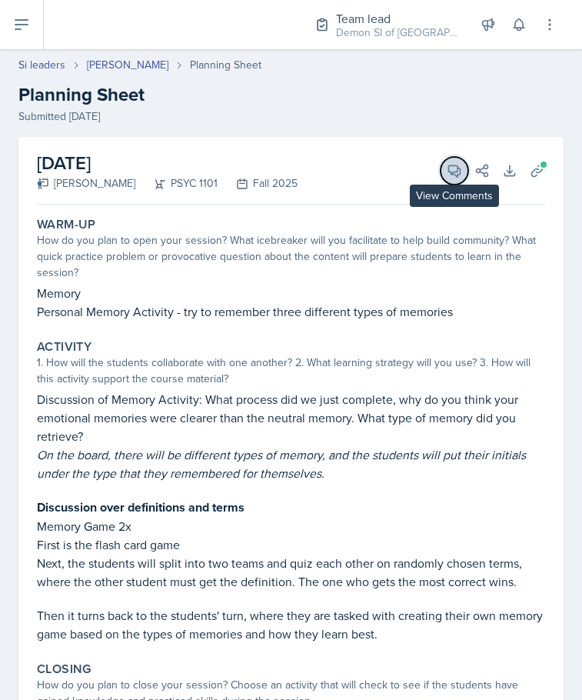
click at [456, 168] on span at bounding box center [460, 165] width 8 height 8
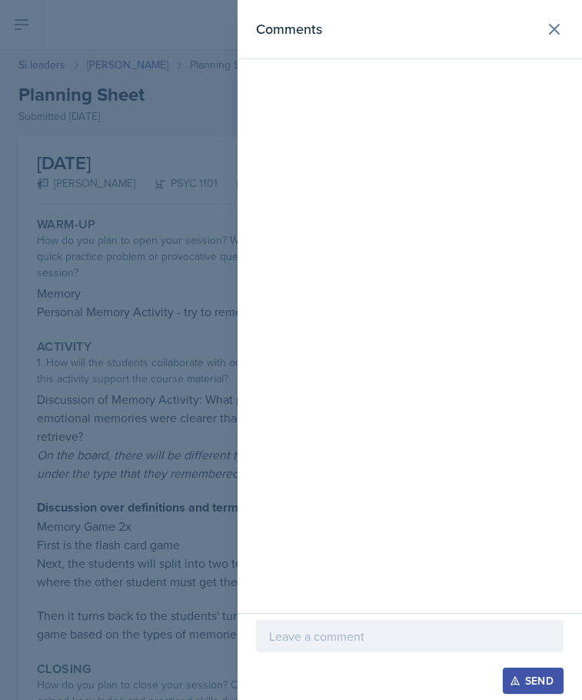
click at [307, 637] on p at bounding box center [409, 636] width 281 height 18
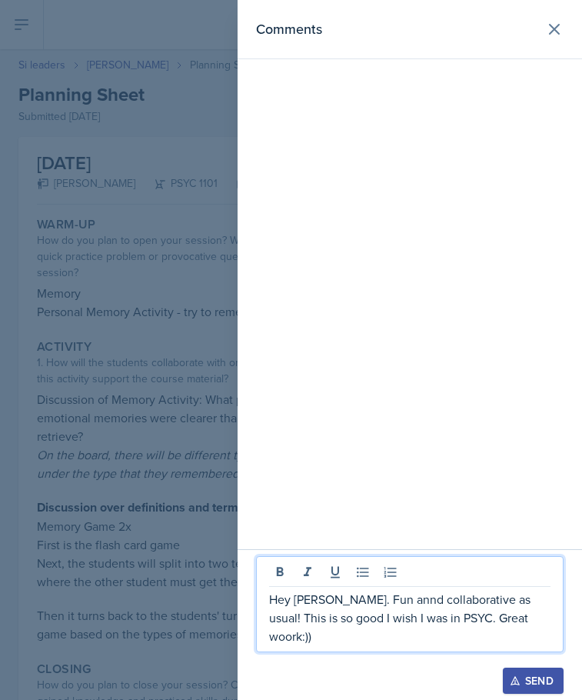
click at [492, 643] on p "Hey [PERSON_NAME]. Fun annd collaborative as usual! This is so good I wish I wa…" at bounding box center [409, 617] width 281 height 55
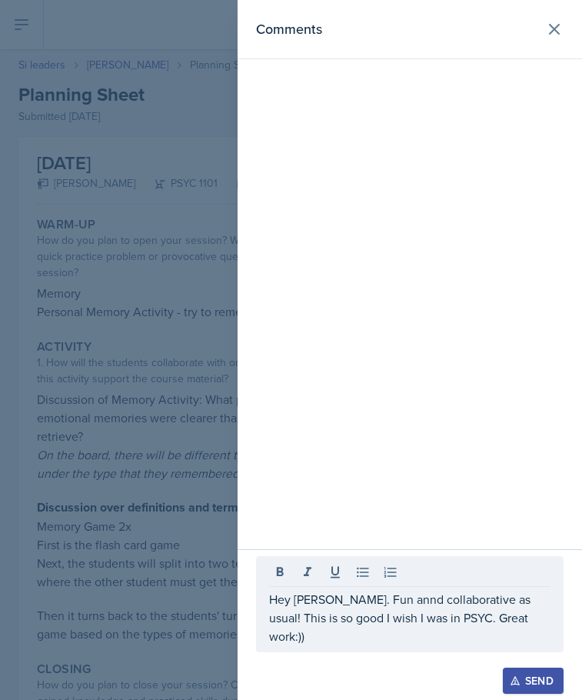
click at [384, 620] on p "Hey [PERSON_NAME]. Fun annd collaborative as usual! This is so good I wish I wa…" at bounding box center [409, 617] width 281 height 55
click at [541, 678] on div "Send" at bounding box center [533, 680] width 41 height 12
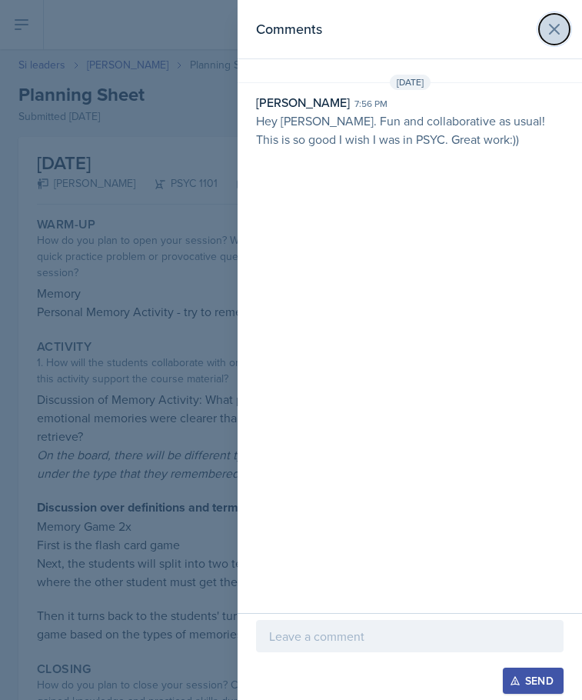
click at [559, 41] on button at bounding box center [554, 29] width 31 height 31
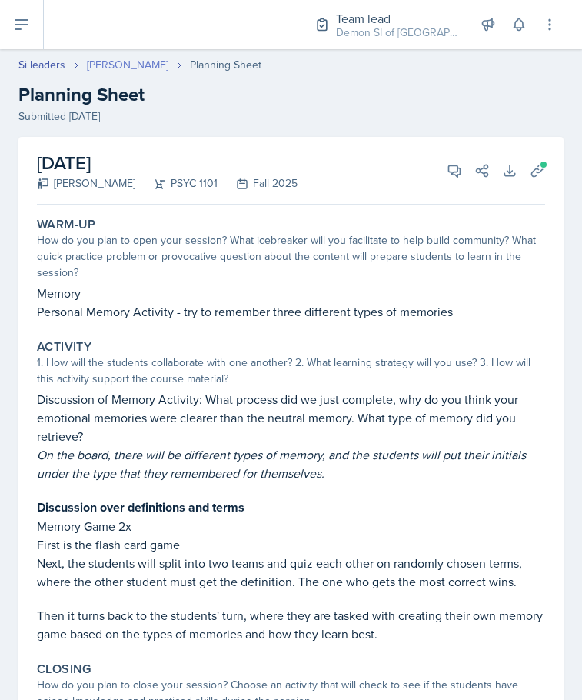
click at [154, 62] on link "[PERSON_NAME]" at bounding box center [128, 65] width 82 height 16
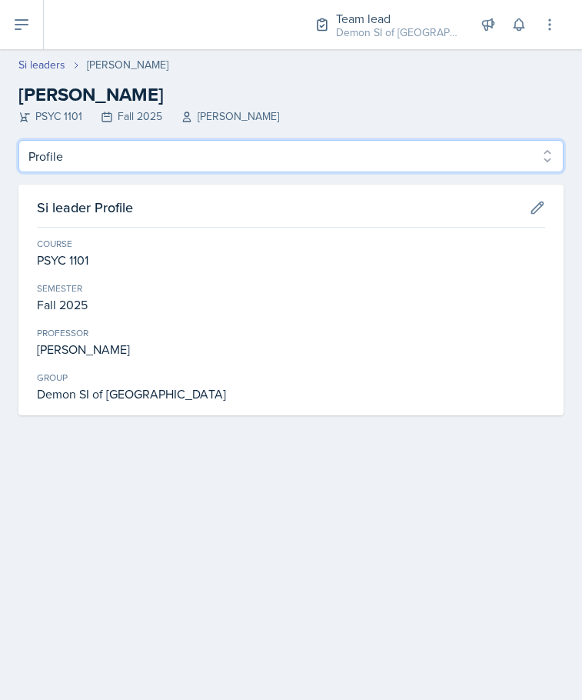
click at [191, 168] on select "Profile Planning Sheets Observation Forms Uploads" at bounding box center [290, 156] width 545 height 32
select select "Planning Sheets"
click at [18, 140] on select "Profile Planning Sheets Observation Forms Uploads" at bounding box center [290, 156] width 545 height 32
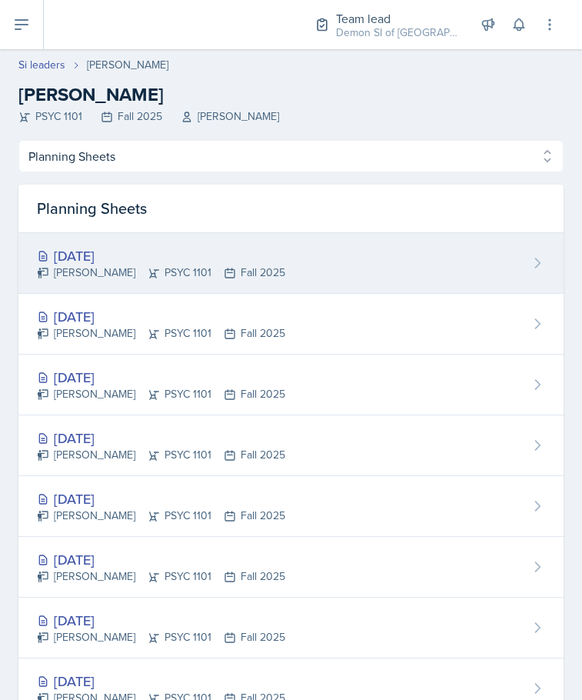
click at [156, 268] on div "[PERSON_NAME] PSYC 1101 Fall 2025" at bounding box center [161, 273] width 248 height 16
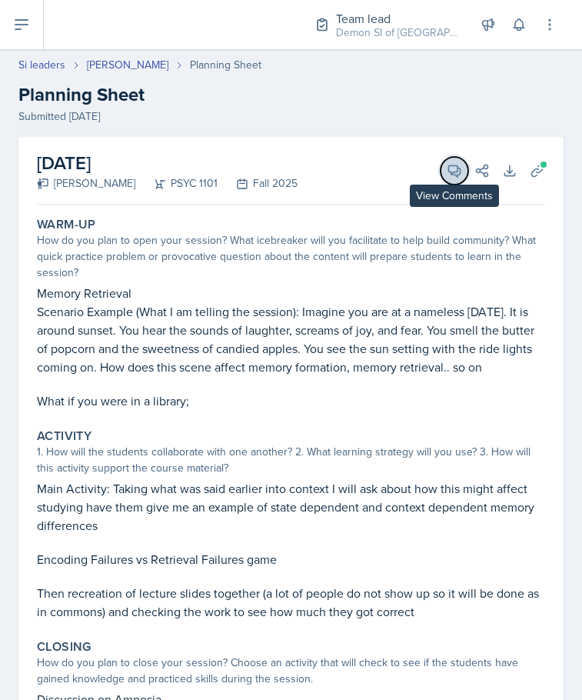
click at [441, 176] on button "View Comments" at bounding box center [455, 171] width 28 height 28
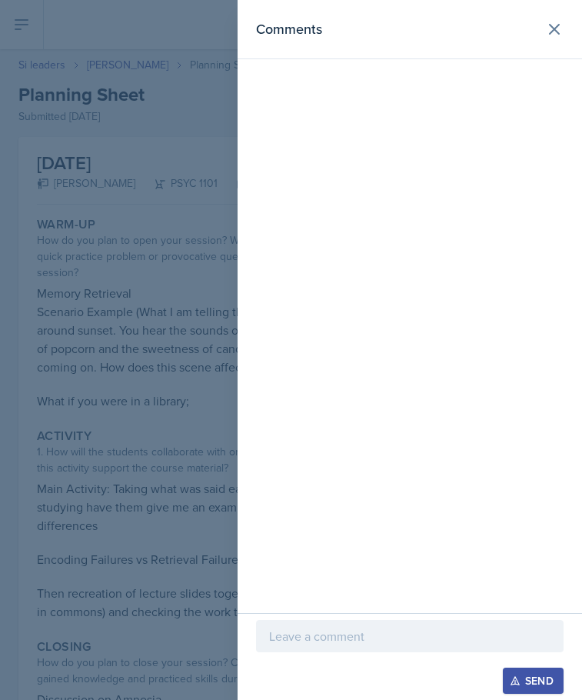
click at [303, 645] on div at bounding box center [410, 636] width 308 height 32
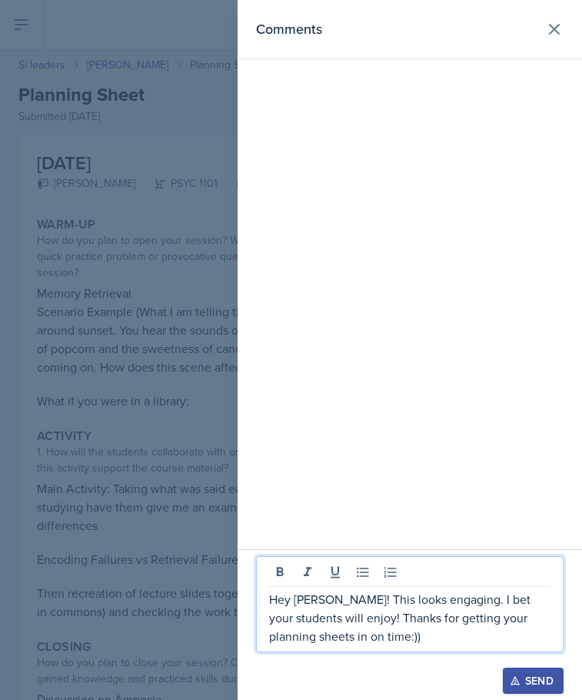
click at [482, 644] on p "Hey [PERSON_NAME]! This looks engaging. I bet your students will enjoy! Thanks …" at bounding box center [409, 617] width 281 height 55
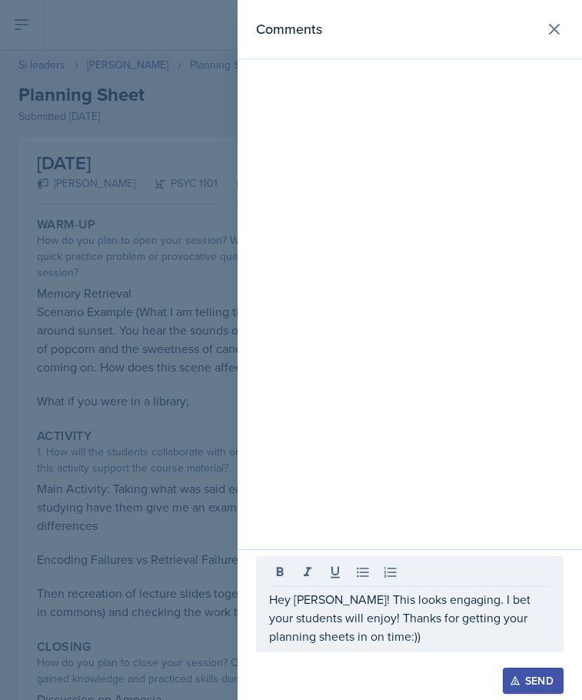
click at [532, 687] on div "Send" at bounding box center [533, 680] width 41 height 12
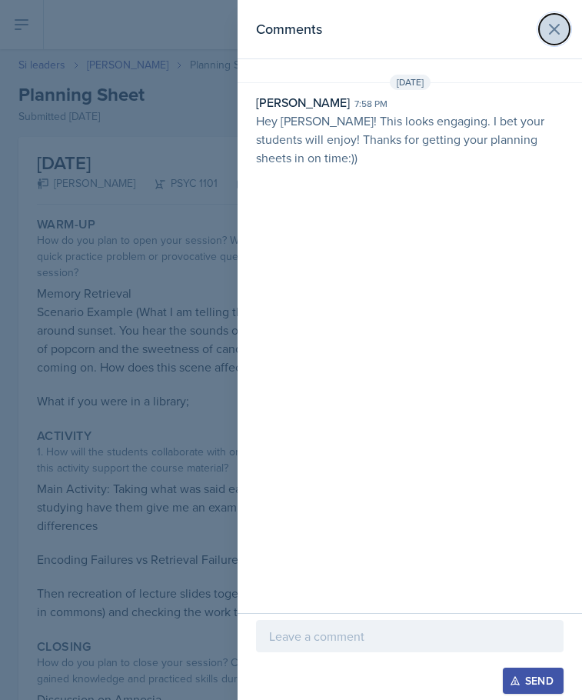
click at [552, 26] on icon at bounding box center [554, 29] width 9 height 9
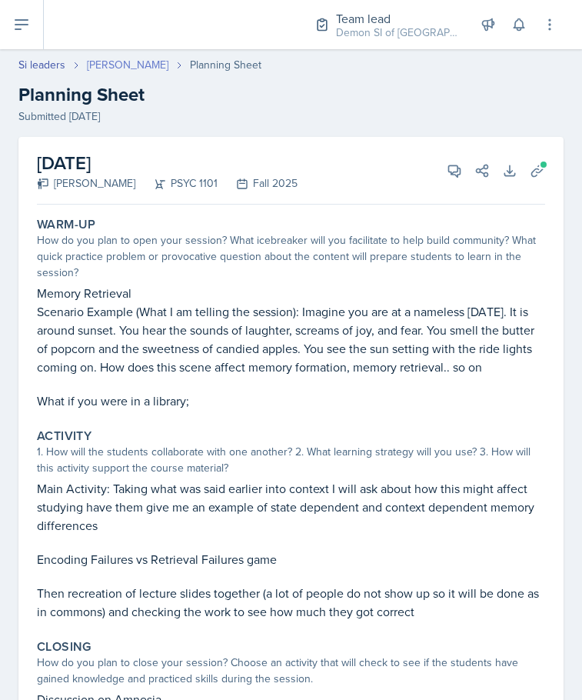
click at [146, 66] on link "[PERSON_NAME]" at bounding box center [128, 65] width 82 height 16
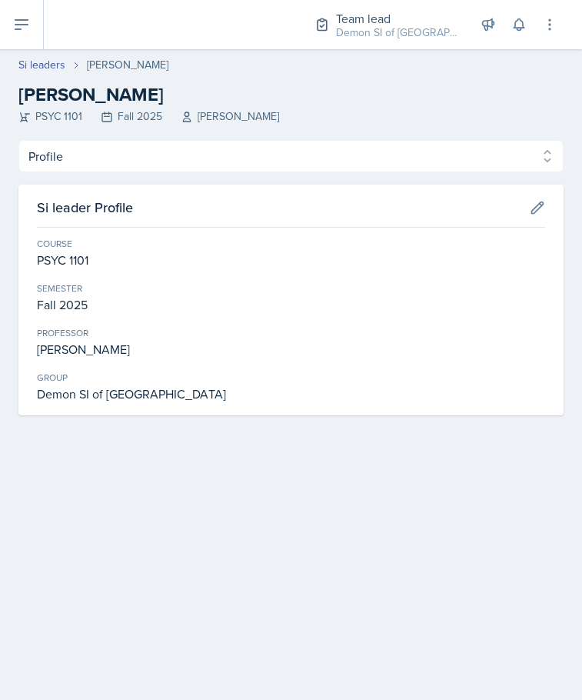
click at [31, 54] on header "Si leaders [PERSON_NAME] [PERSON_NAME] PSYC 1101 Fall 2025 [PERSON_NAME]" at bounding box center [291, 94] width 582 height 91
click at [31, 61] on link "Si leaders" at bounding box center [41, 65] width 47 height 16
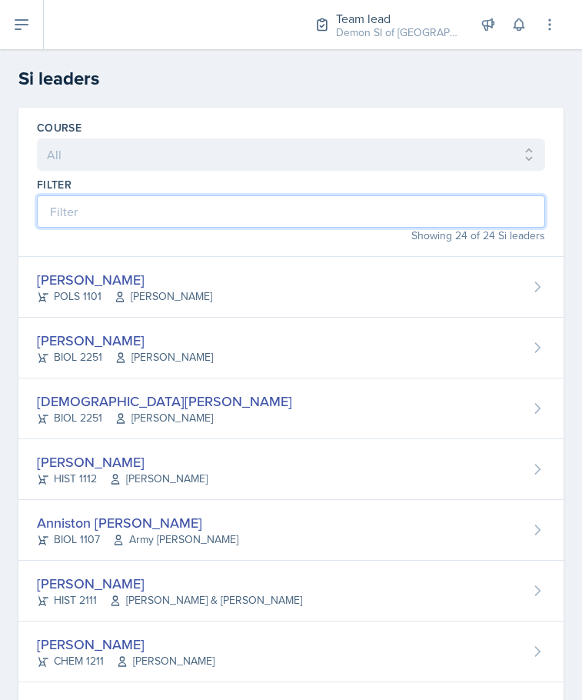
click at [127, 211] on input at bounding box center [291, 211] width 508 height 32
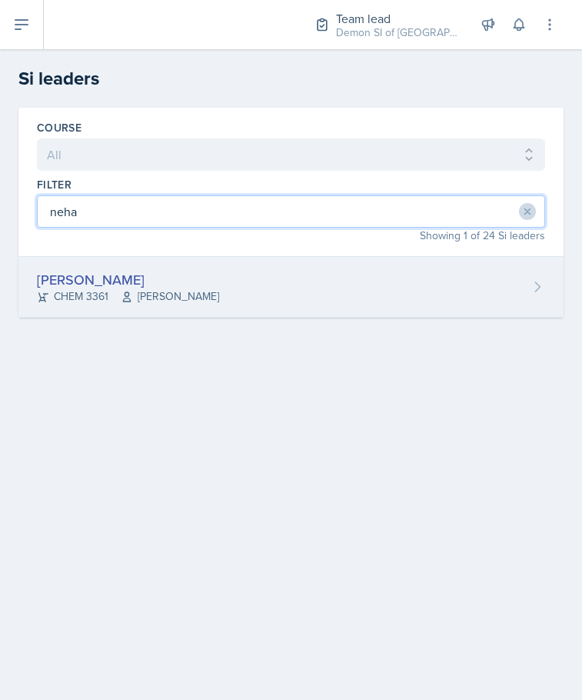
type input "neha"
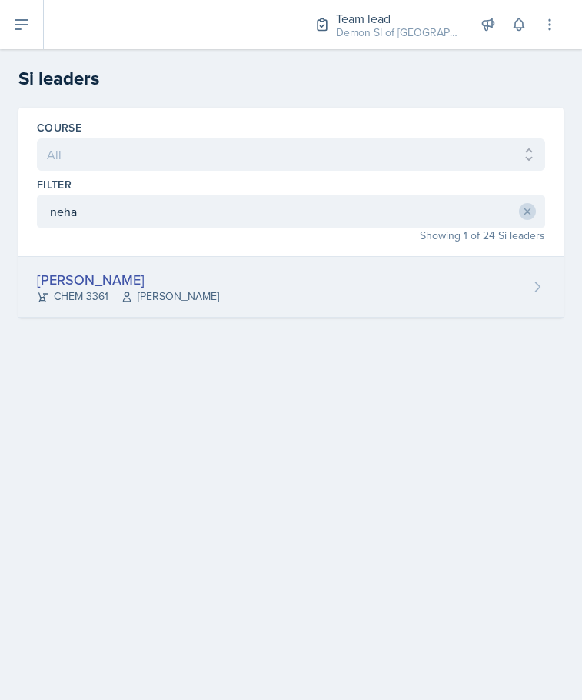
click at [215, 268] on div "[PERSON_NAME] CHEM 3361 [PERSON_NAME]" at bounding box center [290, 287] width 545 height 61
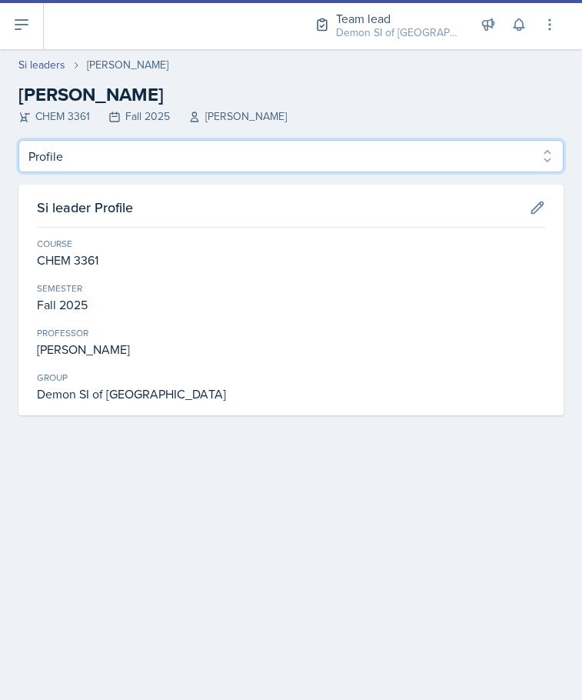
click at [183, 159] on select "Profile Planning Sheets Observation Forms Uploads" at bounding box center [290, 156] width 545 height 32
select select "Planning Sheets"
click at [18, 140] on select "Profile Planning Sheets Observation Forms Uploads" at bounding box center [290, 156] width 545 height 32
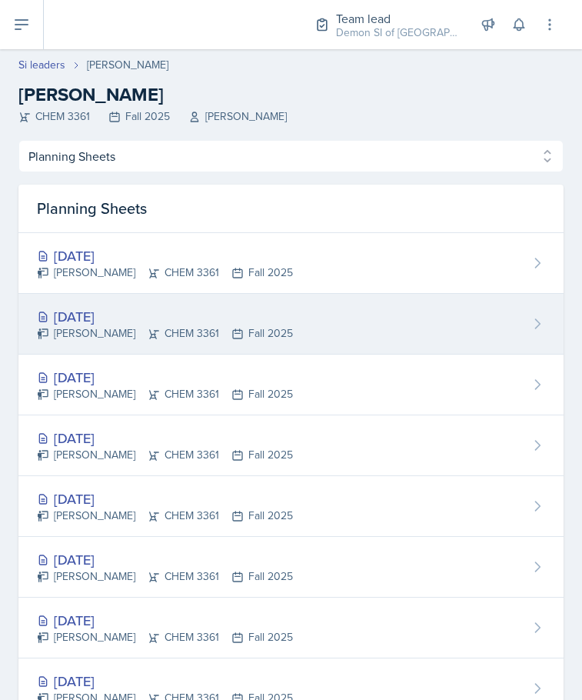
click at [117, 339] on div "[PERSON_NAME] CHEM 3361 Fall 2025" at bounding box center [165, 333] width 256 height 16
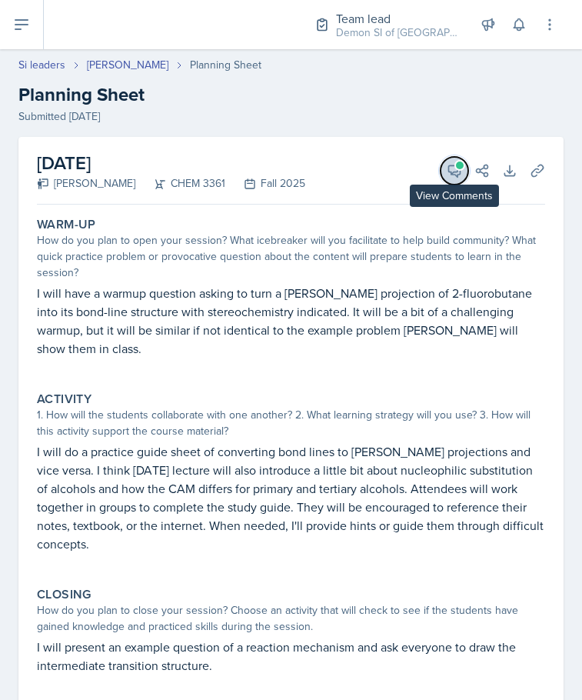
click at [441, 163] on button "View Comments" at bounding box center [455, 171] width 28 height 28
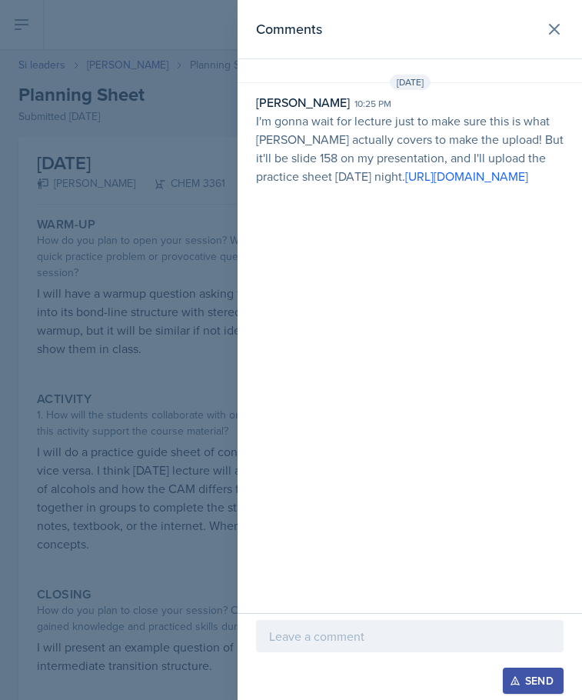
click at [421, 627] on p at bounding box center [409, 636] width 281 height 18
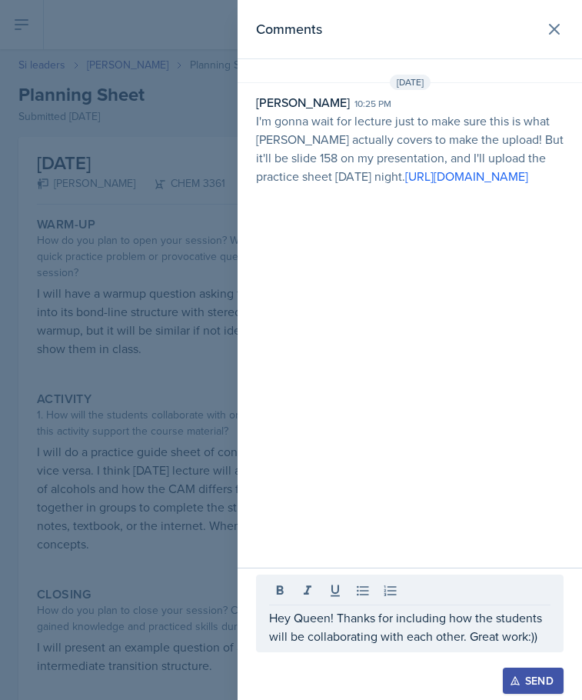
click at [553, 677] on div "Send" at bounding box center [533, 680] width 41 height 12
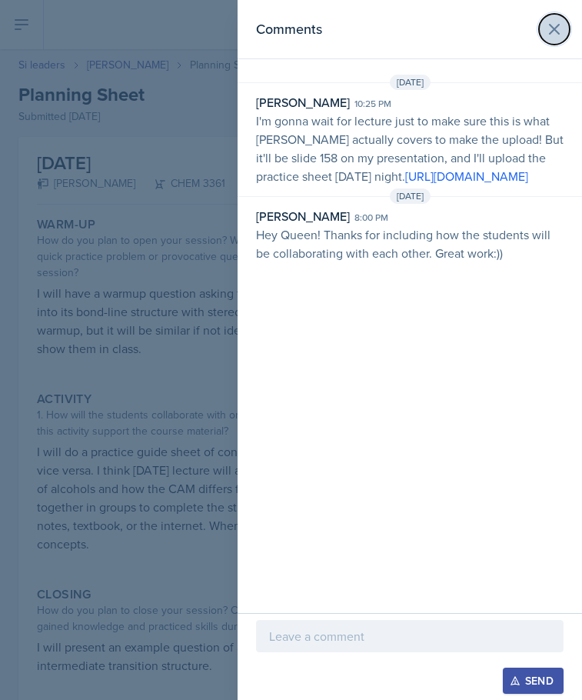
click at [561, 40] on button at bounding box center [554, 29] width 31 height 31
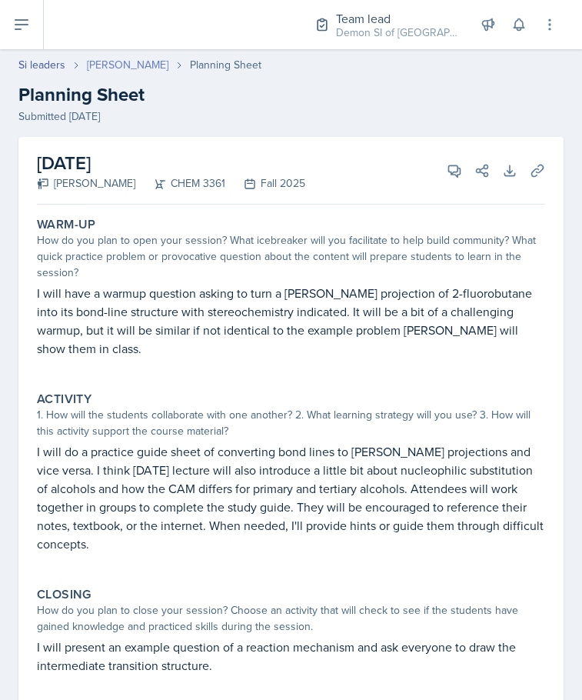
click at [132, 66] on link "[PERSON_NAME]" at bounding box center [128, 65] width 82 height 16
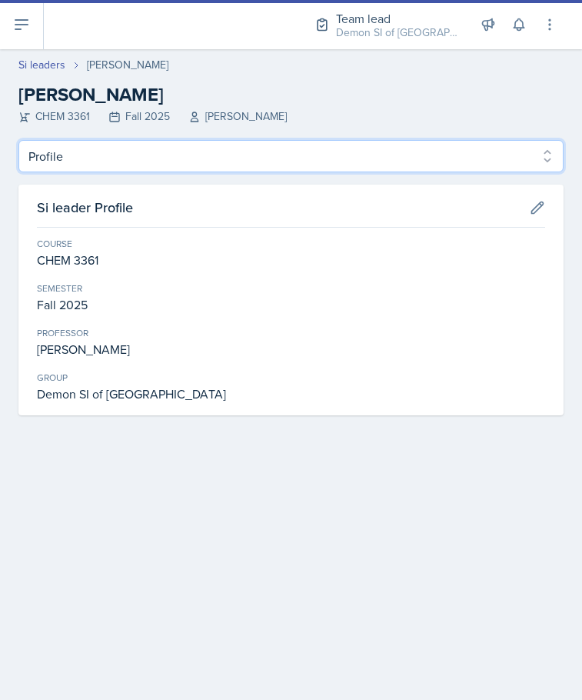
click at [171, 153] on select "Profile Planning Sheets Observation Forms Uploads" at bounding box center [290, 156] width 545 height 32
select select "Planning Sheets"
click at [18, 140] on select "Profile Planning Sheets Observation Forms Uploads" at bounding box center [290, 156] width 545 height 32
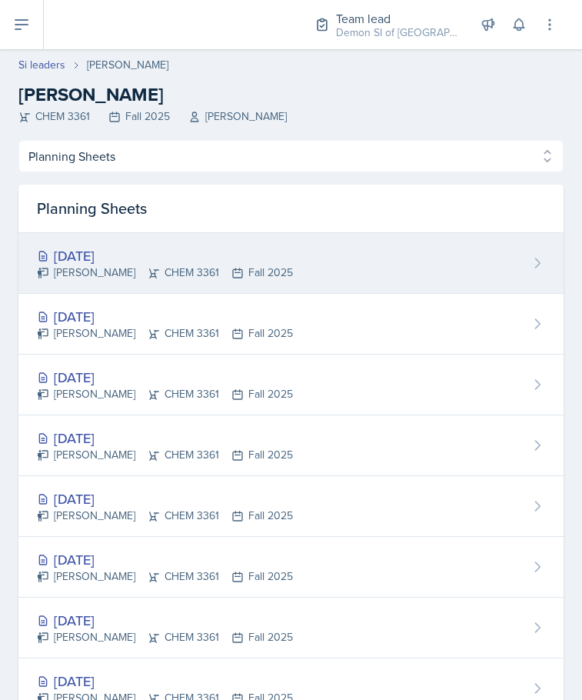
click at [140, 250] on div "[DATE]" at bounding box center [165, 255] width 256 height 21
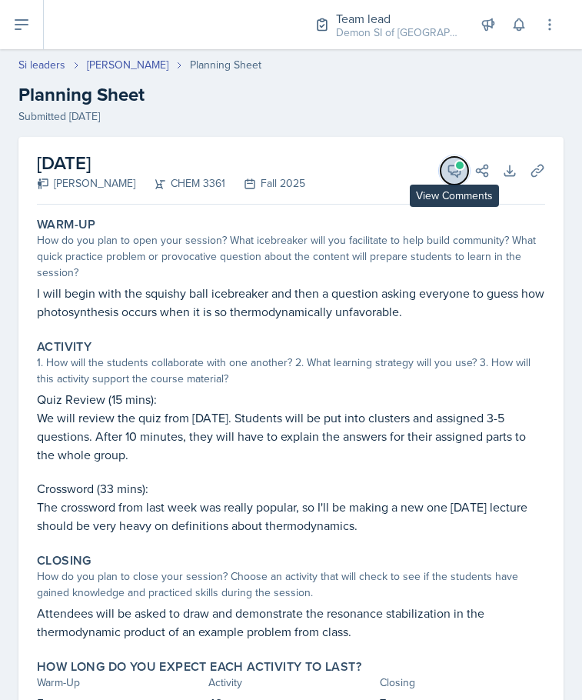
click at [451, 169] on button "View Comments" at bounding box center [455, 171] width 28 height 28
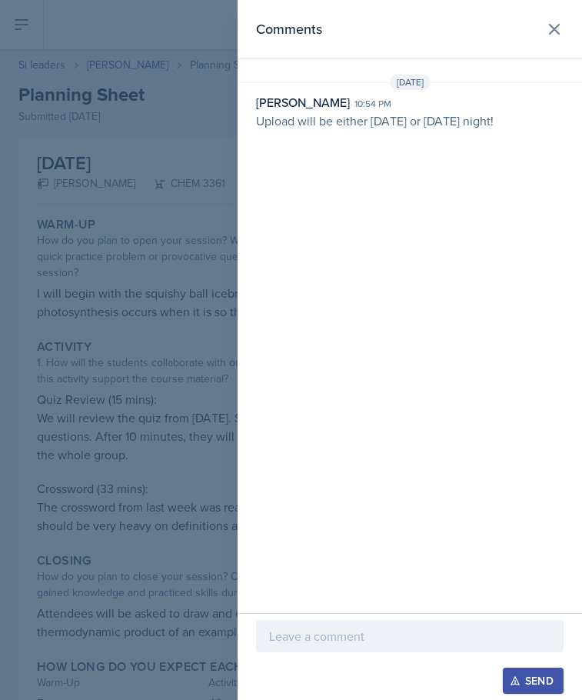
click at [394, 656] on div at bounding box center [410, 659] width 308 height 15
click at [401, 638] on p at bounding box center [409, 636] width 281 height 18
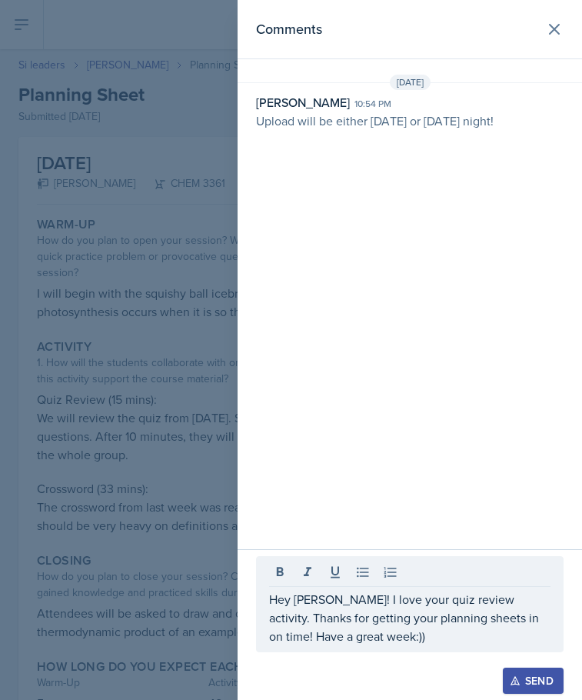
click at [507, 687] on button "Send" at bounding box center [533, 680] width 61 height 26
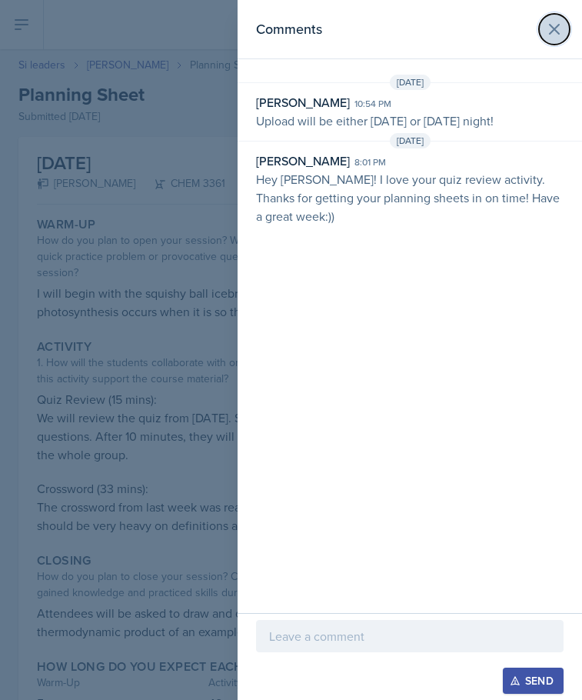
click at [554, 33] on icon at bounding box center [554, 29] width 18 height 18
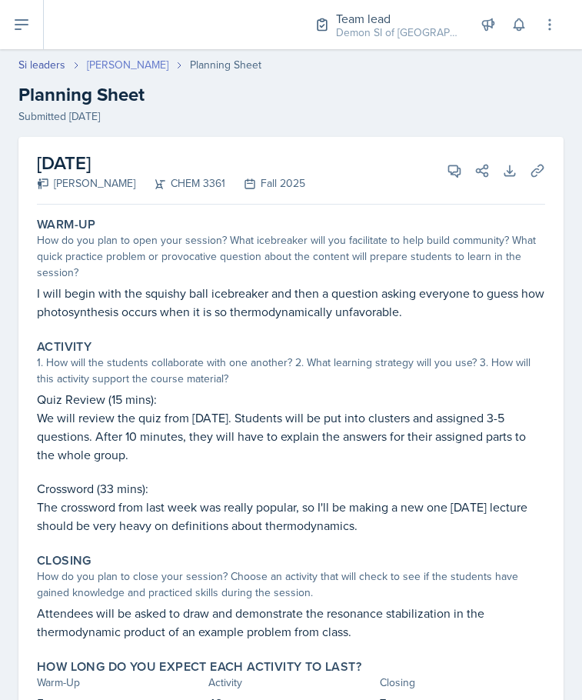
click at [119, 68] on link "[PERSON_NAME]" at bounding box center [128, 65] width 82 height 16
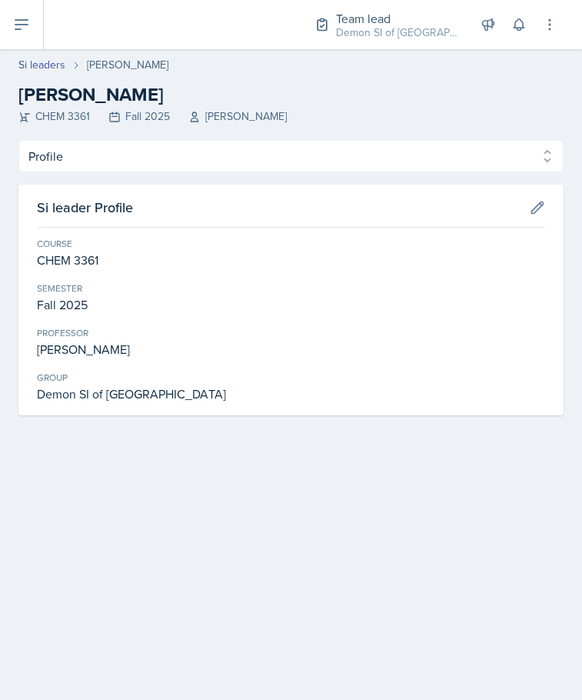
click at [91, 68] on div "[PERSON_NAME]" at bounding box center [128, 65] width 82 height 16
click at [48, 67] on link "Si leaders" at bounding box center [41, 65] width 47 height 16
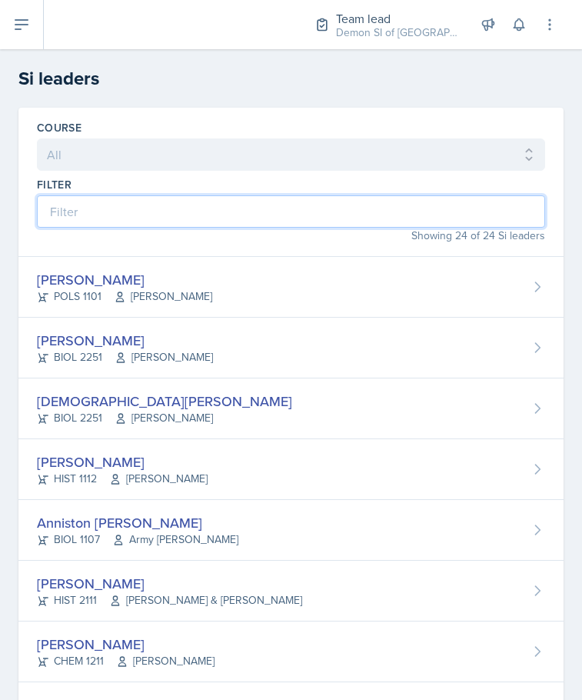
click at [91, 208] on input at bounding box center [291, 211] width 508 height 32
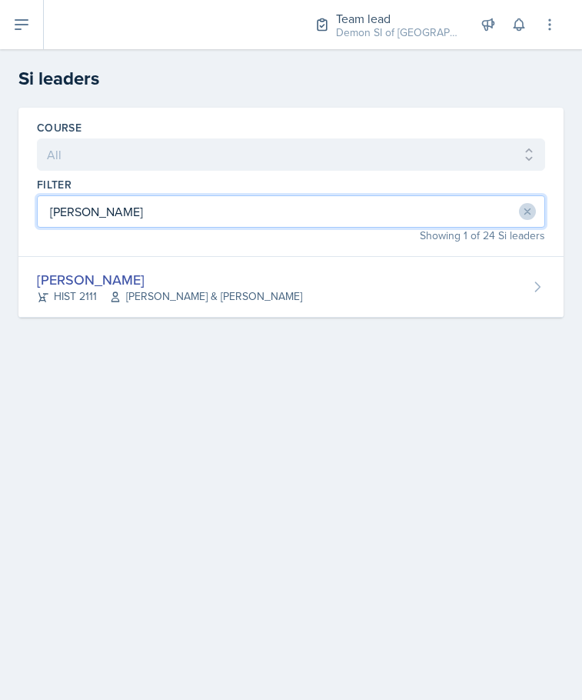
type input "[PERSON_NAME]"
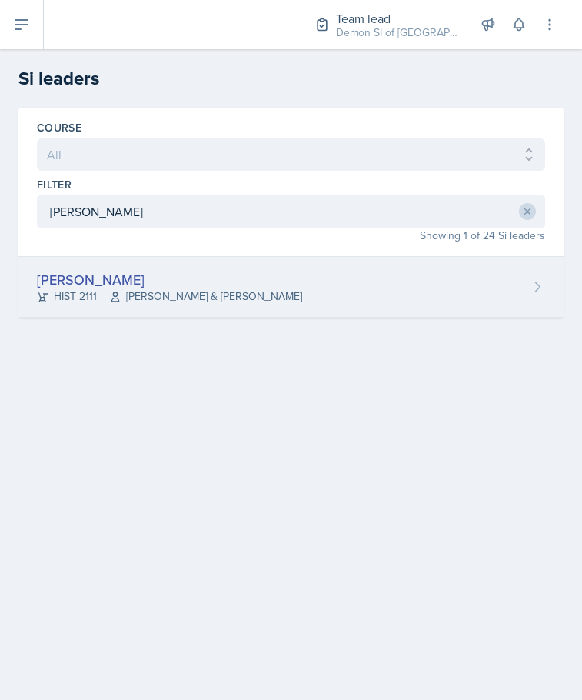
click at [392, 291] on div "[PERSON_NAME] HIST 2111 [PERSON_NAME] & [PERSON_NAME]" at bounding box center [290, 287] width 545 height 61
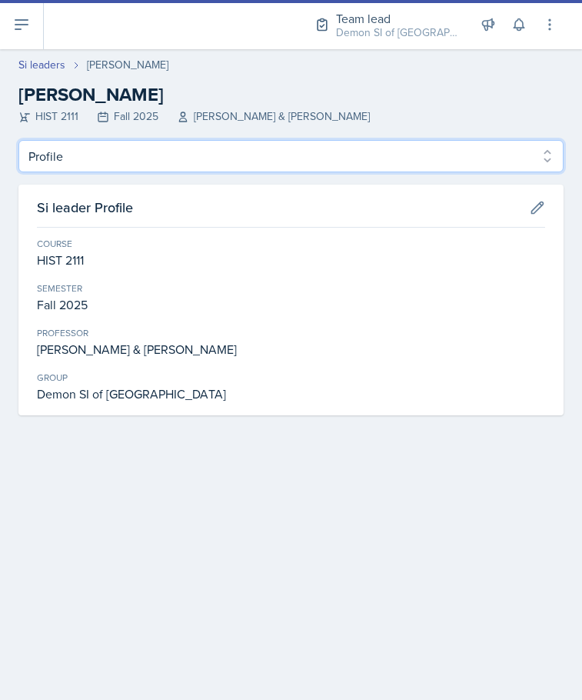
click at [364, 163] on select "Profile Planning Sheets Observation Forms Uploads" at bounding box center [290, 156] width 545 height 32
select select "Planning Sheets"
click at [18, 140] on select "Profile Planning Sheets Observation Forms Uploads" at bounding box center [290, 156] width 545 height 32
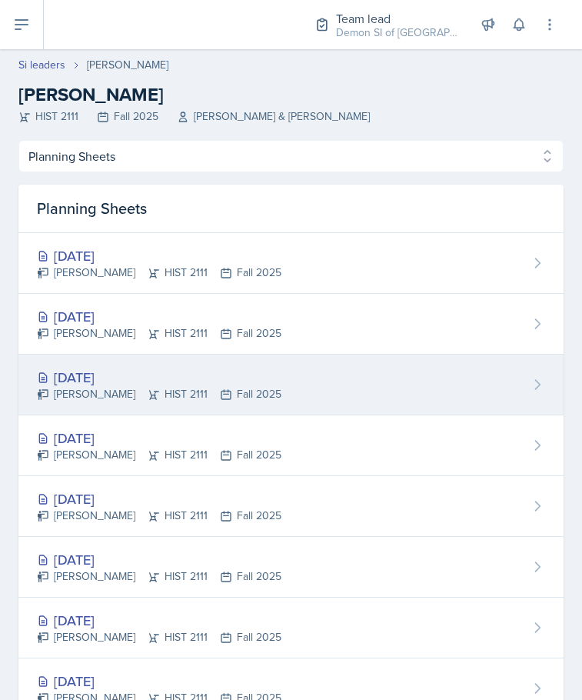
click at [323, 360] on div "[DATE] [PERSON_NAME] HIST 2111 Fall 2025" at bounding box center [290, 384] width 545 height 61
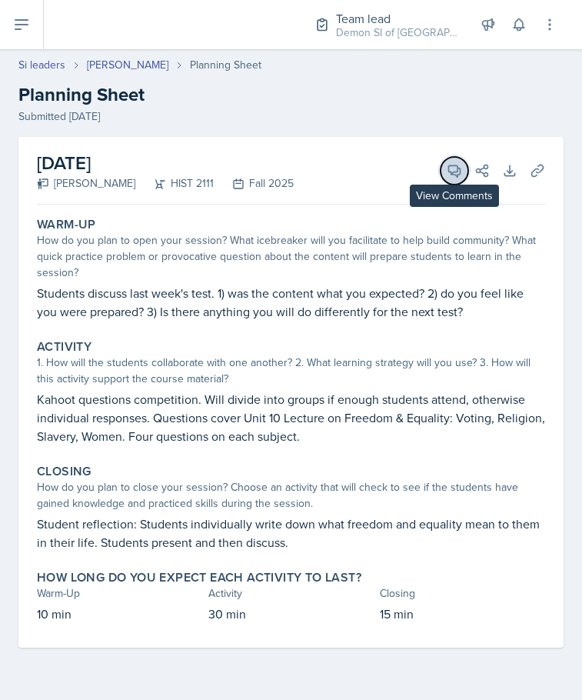
click at [457, 162] on span at bounding box center [460, 165] width 8 height 8
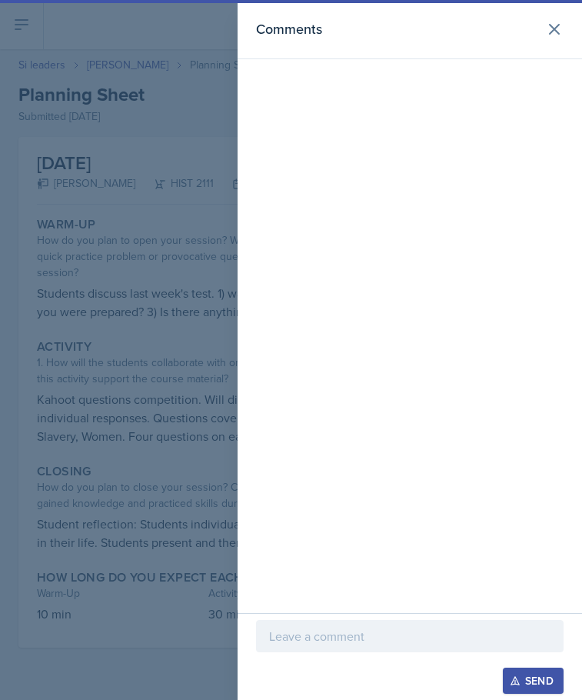
click at [369, 627] on p at bounding box center [409, 636] width 281 height 18
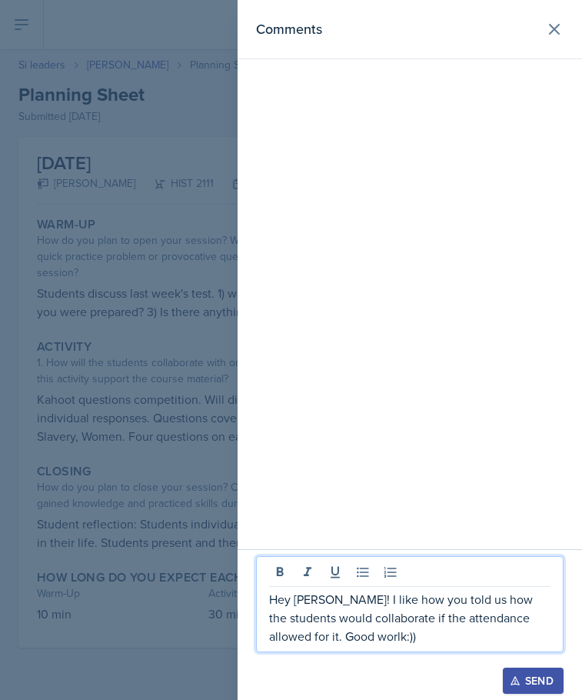
click at [317, 642] on p "Hey [PERSON_NAME]! I like how you told us how the students would collaborate if…" at bounding box center [409, 617] width 281 height 55
click at [321, 638] on p "Hey [PERSON_NAME]! I like how you told us how the students would collaborate if…" at bounding box center [409, 617] width 281 height 55
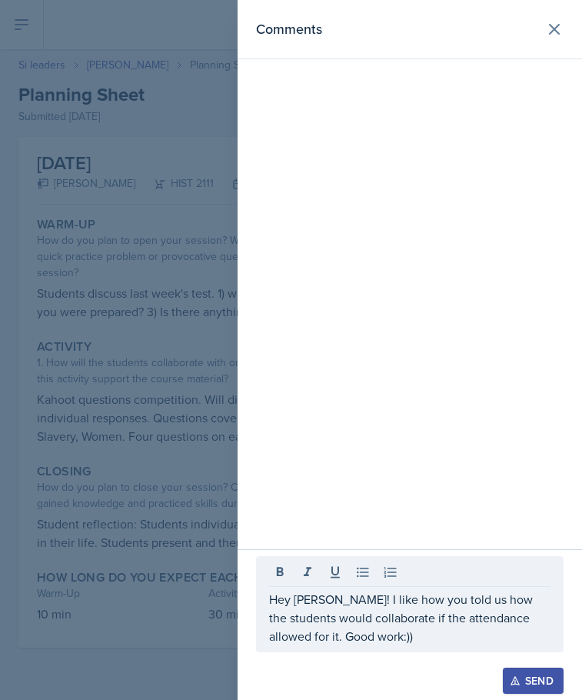
click at [527, 686] on div "Send" at bounding box center [533, 680] width 41 height 12
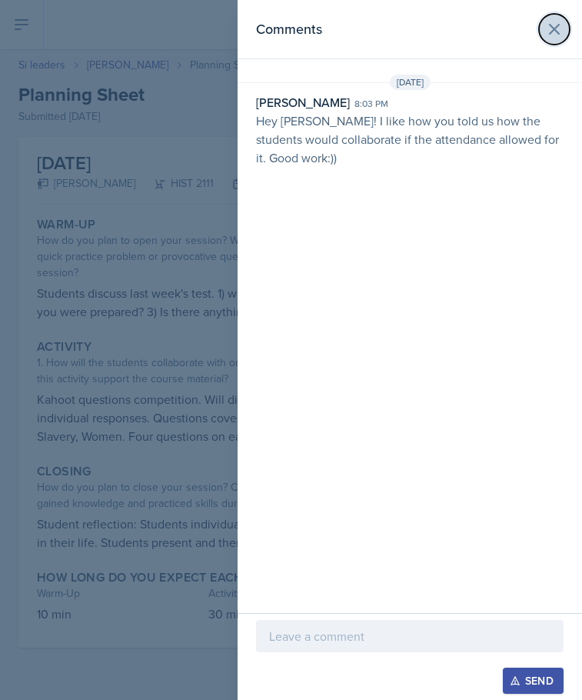
click at [555, 24] on icon at bounding box center [554, 29] width 18 height 18
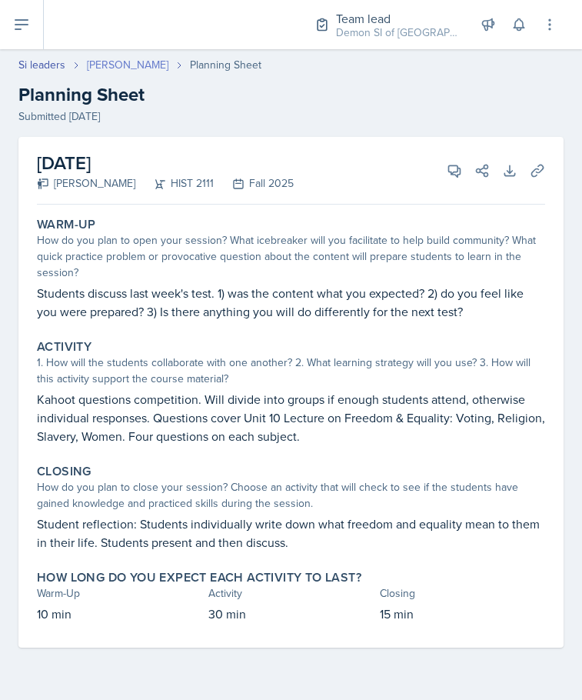
click at [141, 66] on link "[PERSON_NAME]" at bounding box center [128, 65] width 82 height 16
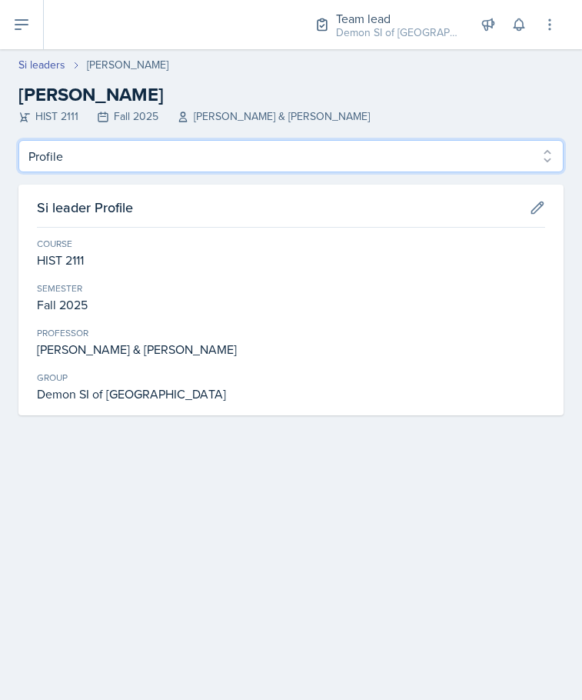
click at [209, 148] on select "Profile Planning Sheets Observation Forms Uploads" at bounding box center [290, 156] width 545 height 32
select select "Planning Sheets"
click at [18, 140] on select "Profile Planning Sheets Observation Forms Uploads" at bounding box center [290, 156] width 545 height 32
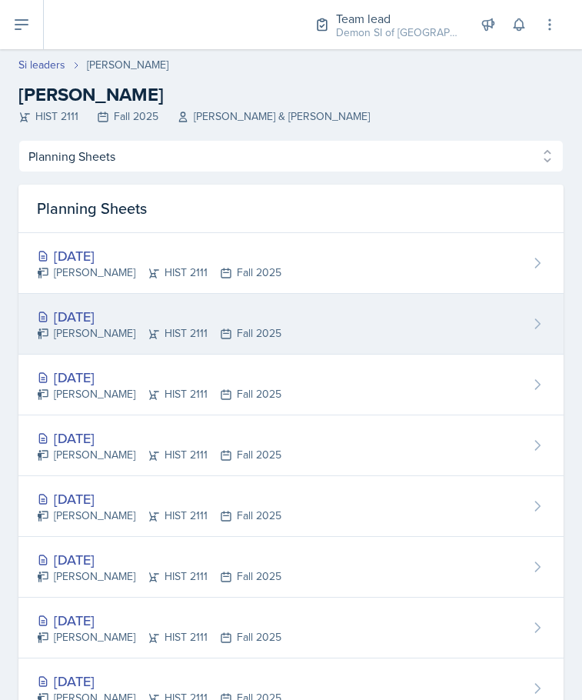
click at [180, 294] on div "[DATE] [PERSON_NAME] HIST 2111 Fall 2025" at bounding box center [290, 324] width 545 height 61
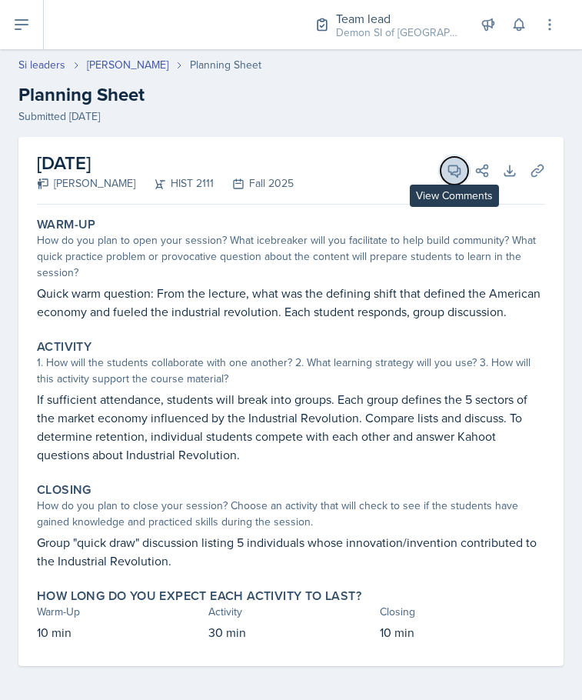
click at [447, 173] on icon at bounding box center [454, 170] width 15 height 15
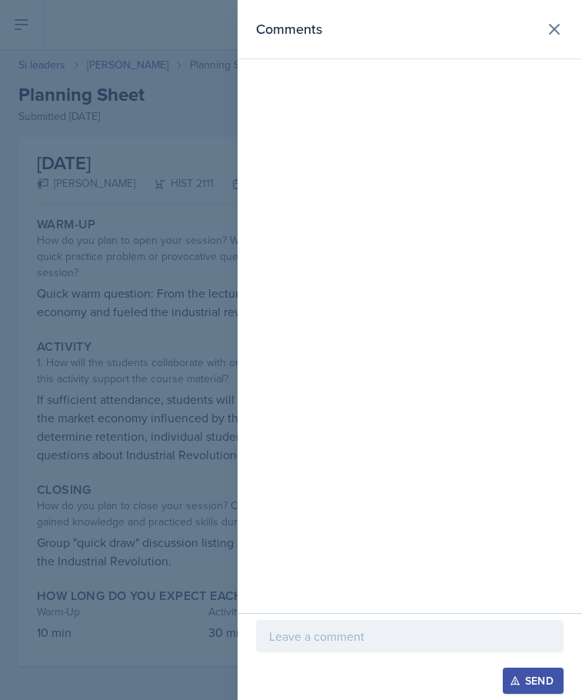
click at [350, 640] on p at bounding box center [409, 636] width 281 height 18
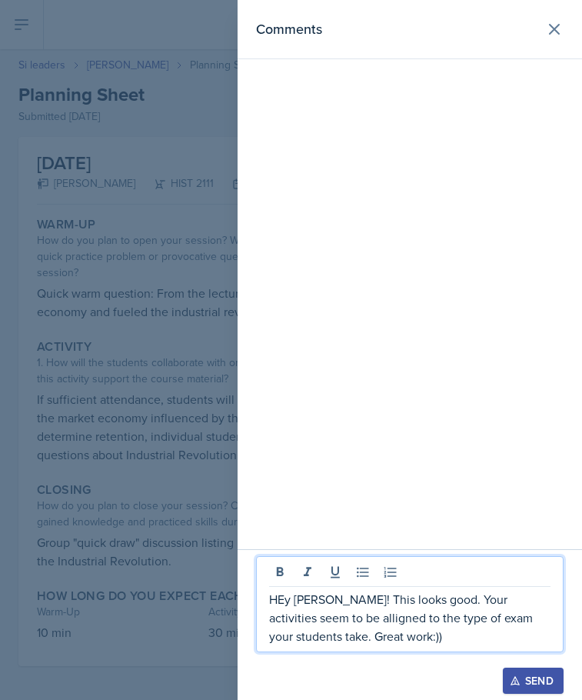
click at [287, 601] on p "HEy [PERSON_NAME]! This looks good. Your activities seem to be alligned to the …" at bounding box center [409, 617] width 281 height 55
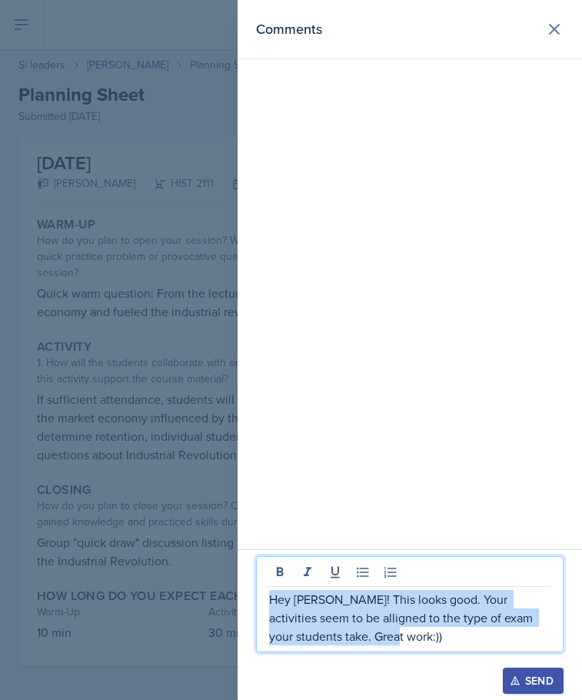
drag, startPoint x: 364, startPoint y: 632, endPoint x: 268, endPoint y: 597, distance: 102.2
click at [268, 597] on div "Hey [PERSON_NAME]! This looks good. Your activities seem to be alligned to the …" at bounding box center [410, 604] width 308 height 96
copy p "Hey [PERSON_NAME]! This looks good. Your activities seem to be alligned to the …"
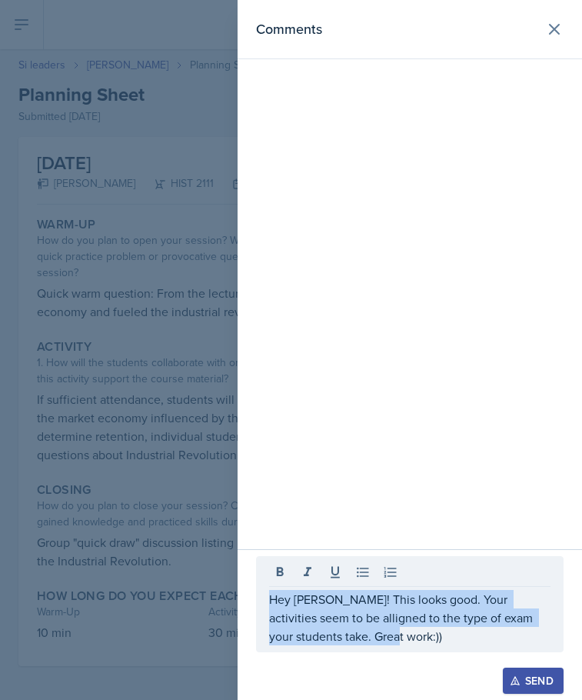
click at [520, 678] on icon "button" at bounding box center [515, 680] width 11 height 11
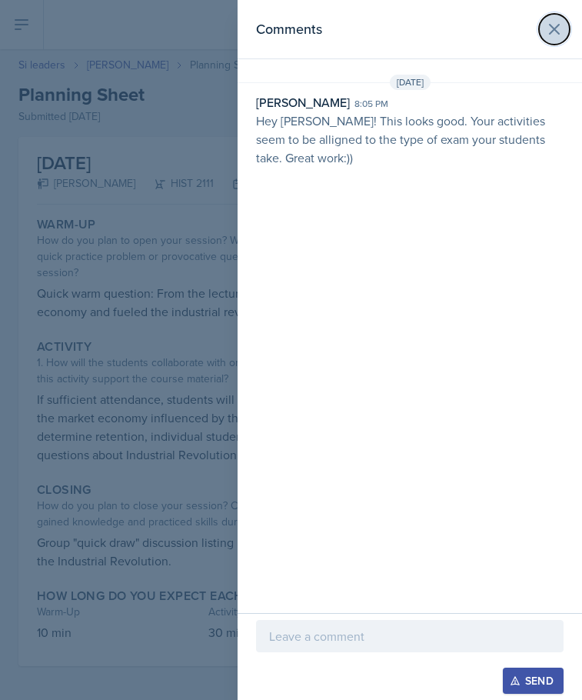
click at [557, 20] on icon at bounding box center [554, 29] width 18 height 18
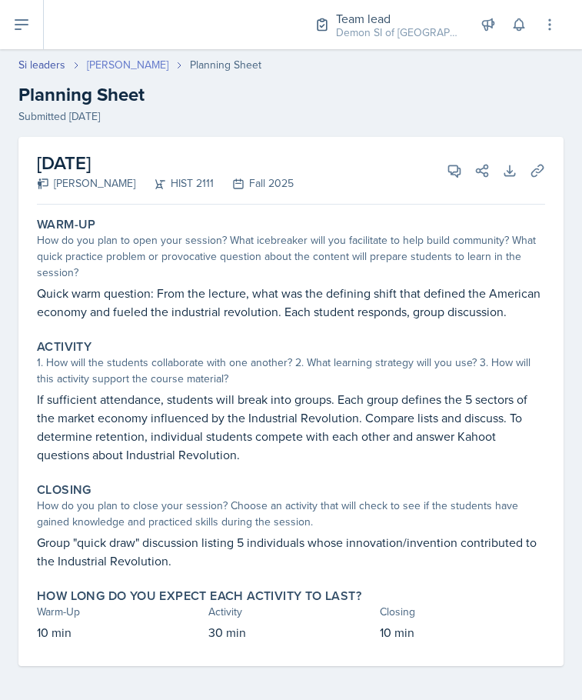
click at [131, 67] on link "[PERSON_NAME]" at bounding box center [128, 65] width 82 height 16
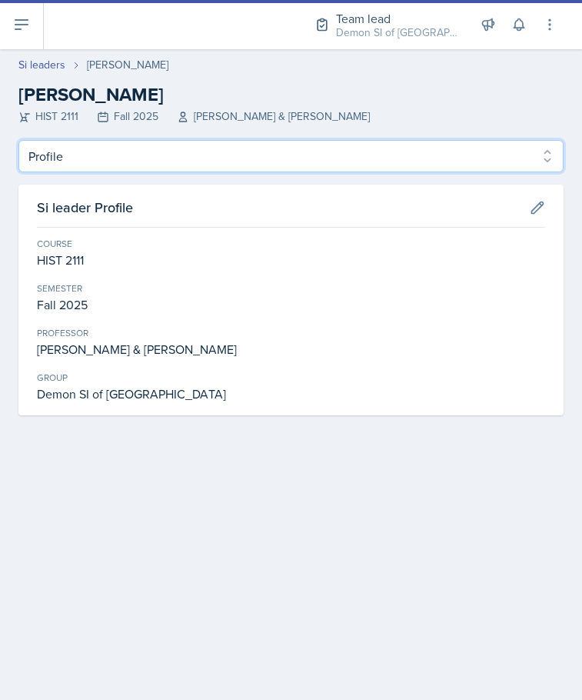
click at [196, 147] on select "Profile Planning Sheets Observation Forms Uploads" at bounding box center [290, 156] width 545 height 32
select select "Planning Sheets"
click at [18, 140] on select "Profile Planning Sheets Observation Forms Uploads" at bounding box center [290, 156] width 545 height 32
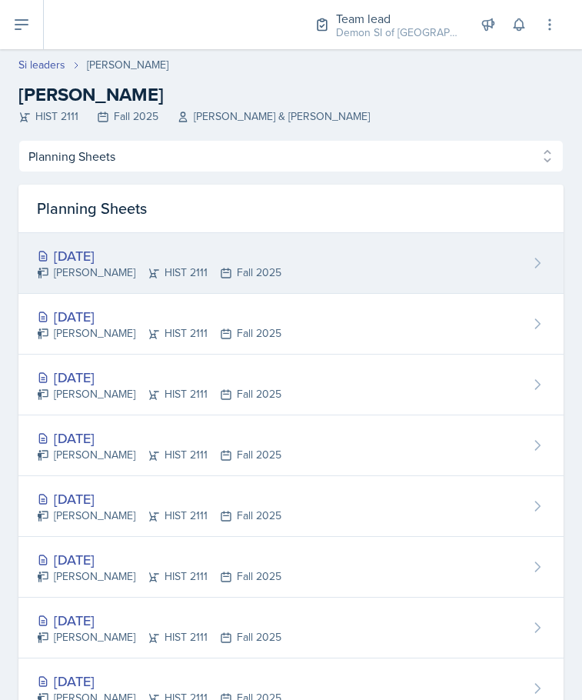
click at [174, 265] on div "[PERSON_NAME] HIST 2111 Fall 2025" at bounding box center [159, 273] width 245 height 16
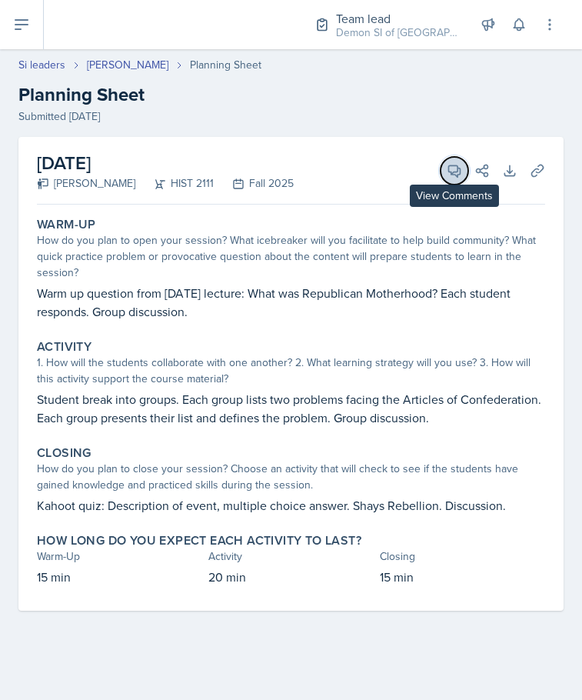
click at [464, 178] on button "View Comments" at bounding box center [455, 171] width 28 height 28
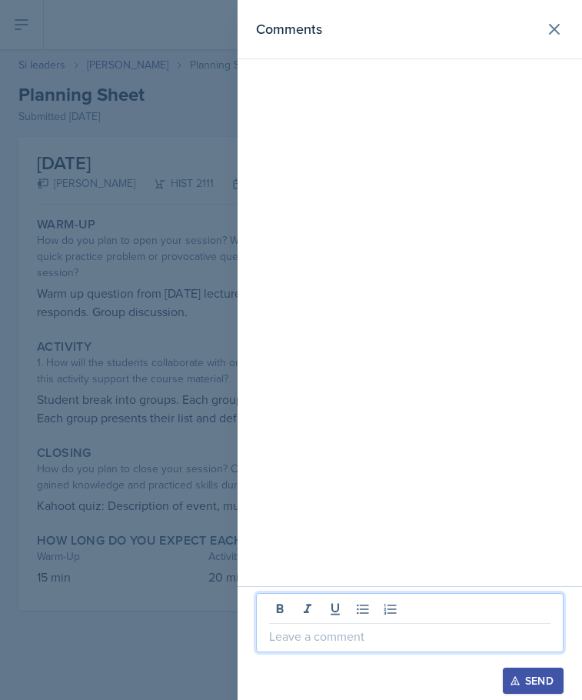
click at [469, 644] on p at bounding box center [409, 636] width 281 height 18
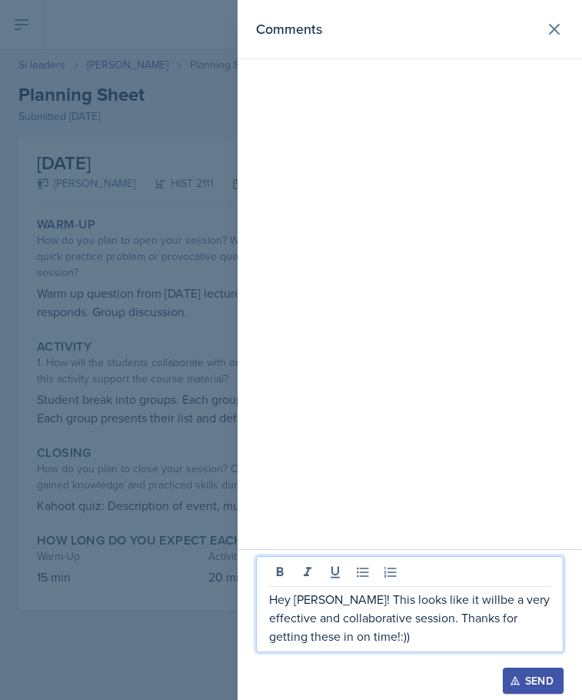
click at [322, 637] on p "Hey [PERSON_NAME]! This looks like it willbe a very effective and collaborative…" at bounding box center [409, 617] width 281 height 55
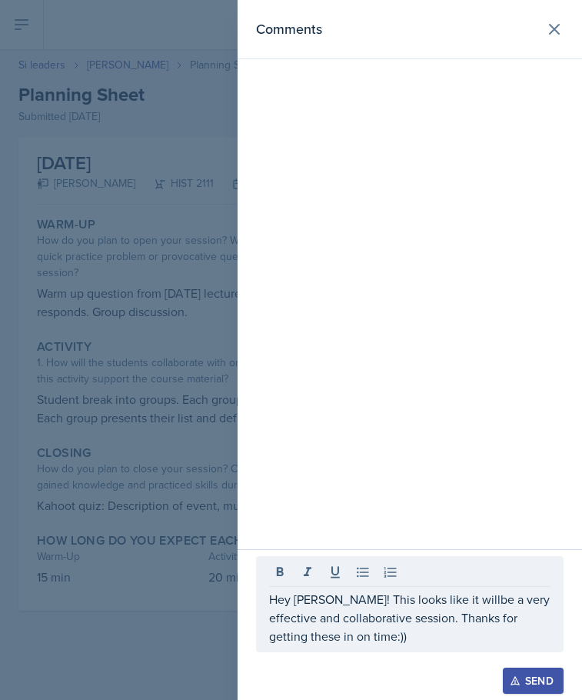
click at [524, 681] on div "Send" at bounding box center [533, 680] width 41 height 12
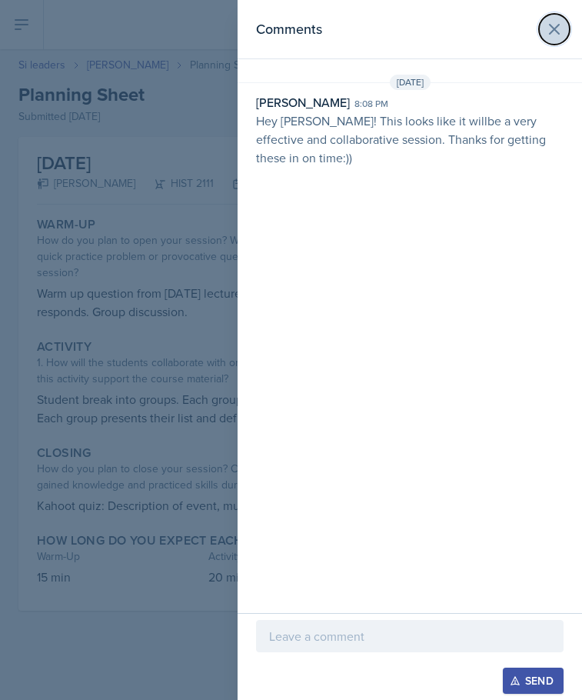
click at [544, 38] on button at bounding box center [554, 29] width 31 height 31
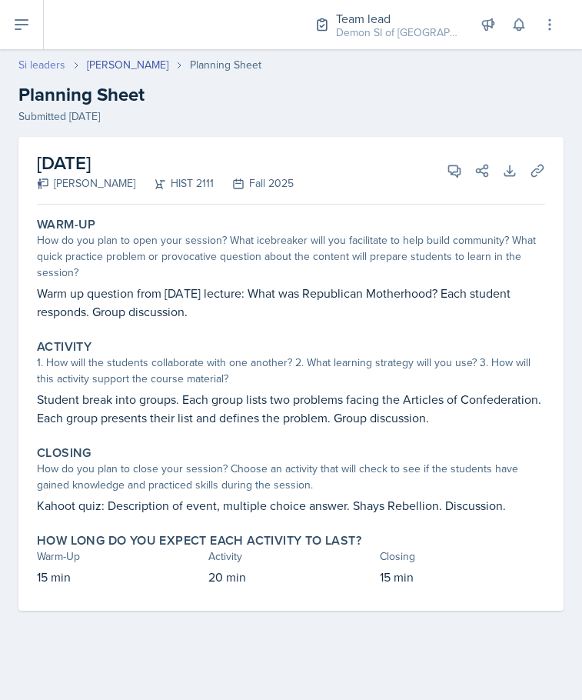
click at [44, 68] on link "Si leaders" at bounding box center [41, 65] width 47 height 16
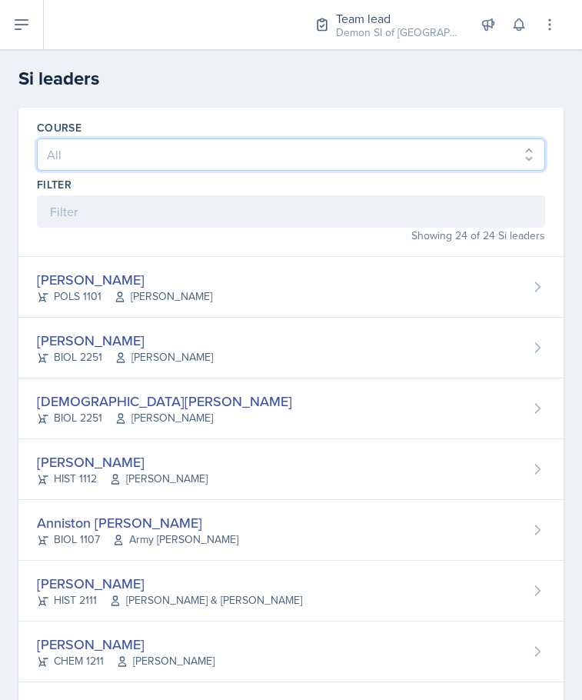
click at [155, 165] on select "All ACCT 2101 ACCT 2102 ACCT 4050 ANTH 1102 ANTH 3301 ARCH 1000 ARCH 1000 ARCH …" at bounding box center [291, 154] width 508 height 32
click at [157, 153] on select "All ACCT 2101 ACCT 2102 ACCT 4050 ANTH 1102 ANTH 3301 ARCH 1000 ARCH 1000 ARCH …" at bounding box center [291, 154] width 508 height 32
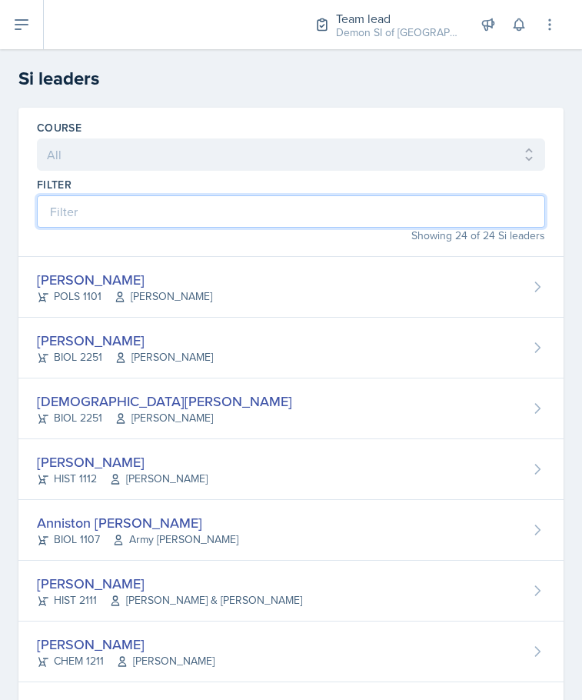
click at [145, 204] on input at bounding box center [291, 211] width 508 height 32
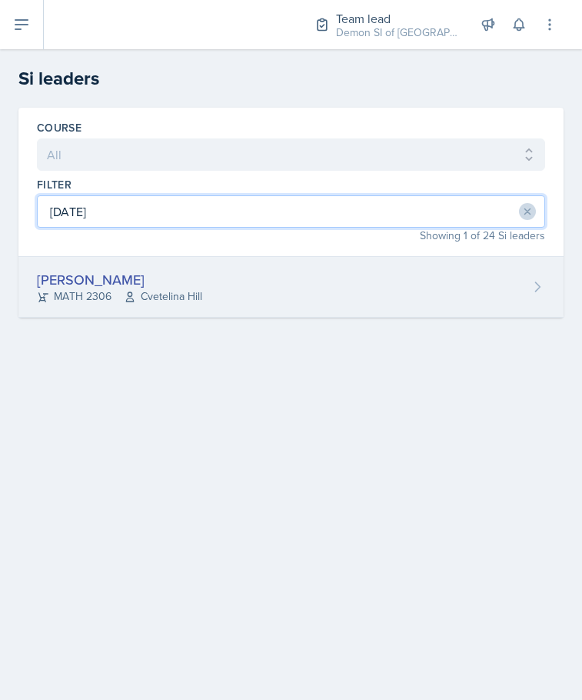
type input "[DATE]"
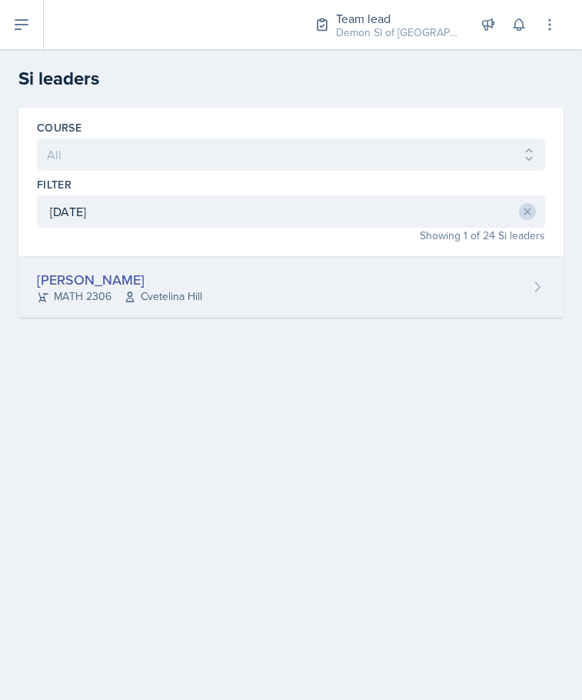
click at [84, 261] on div "[PERSON_NAME] MATH 2306 [GEOGRAPHIC_DATA]" at bounding box center [290, 287] width 545 height 61
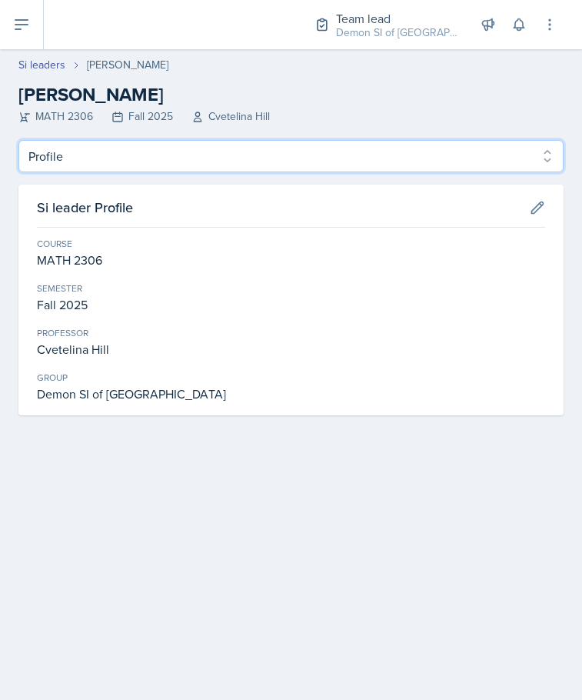
click at [99, 153] on select "Profile Planning Sheets Observation Forms Uploads" at bounding box center [290, 156] width 545 height 32
select select "Planning Sheets"
click at [18, 140] on select "Profile Planning Sheets Observation Forms Uploads" at bounding box center [290, 156] width 545 height 32
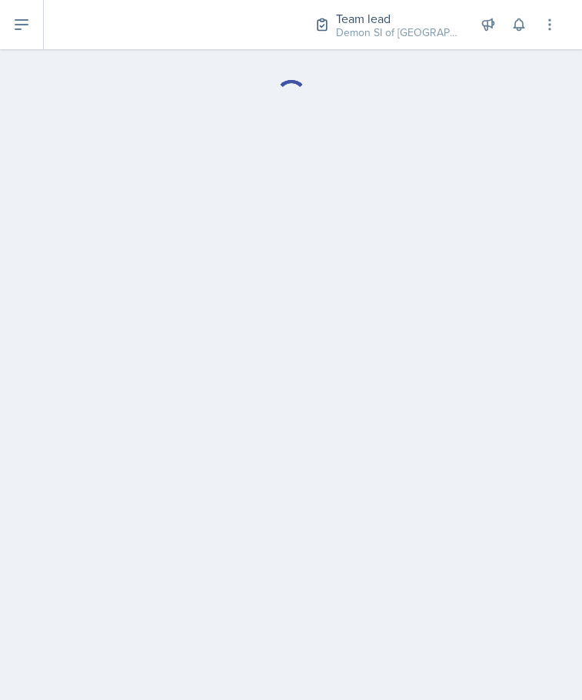
select select "Planning Sheets"
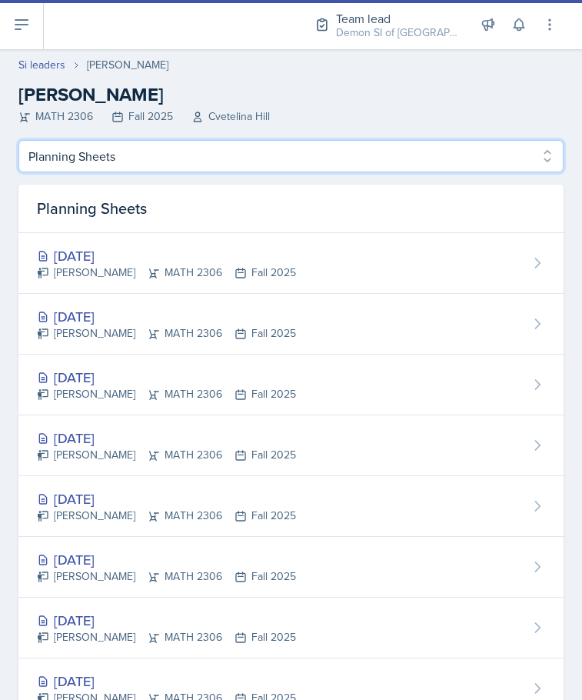
click at [167, 165] on select "Profile Planning Sheets Observation Forms Uploads" at bounding box center [290, 156] width 545 height 32
